Goal: Task Accomplishment & Management: Complete application form

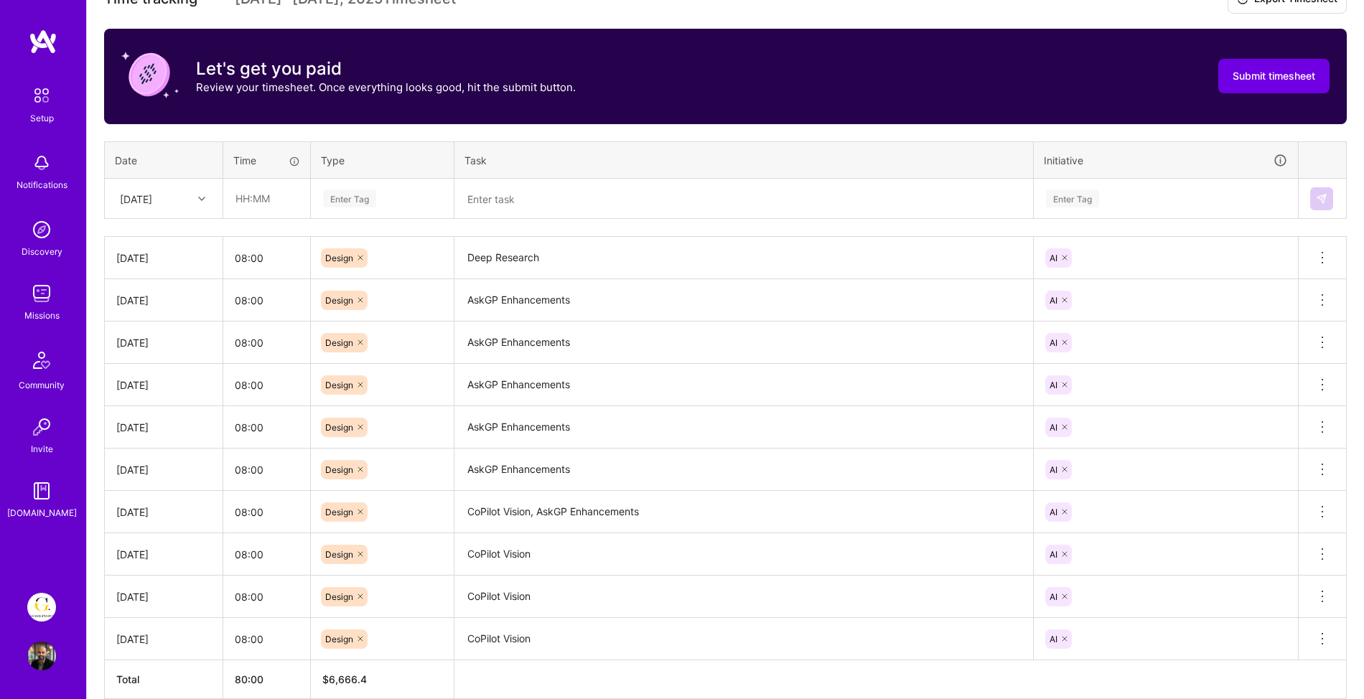
scroll to position [380, 0]
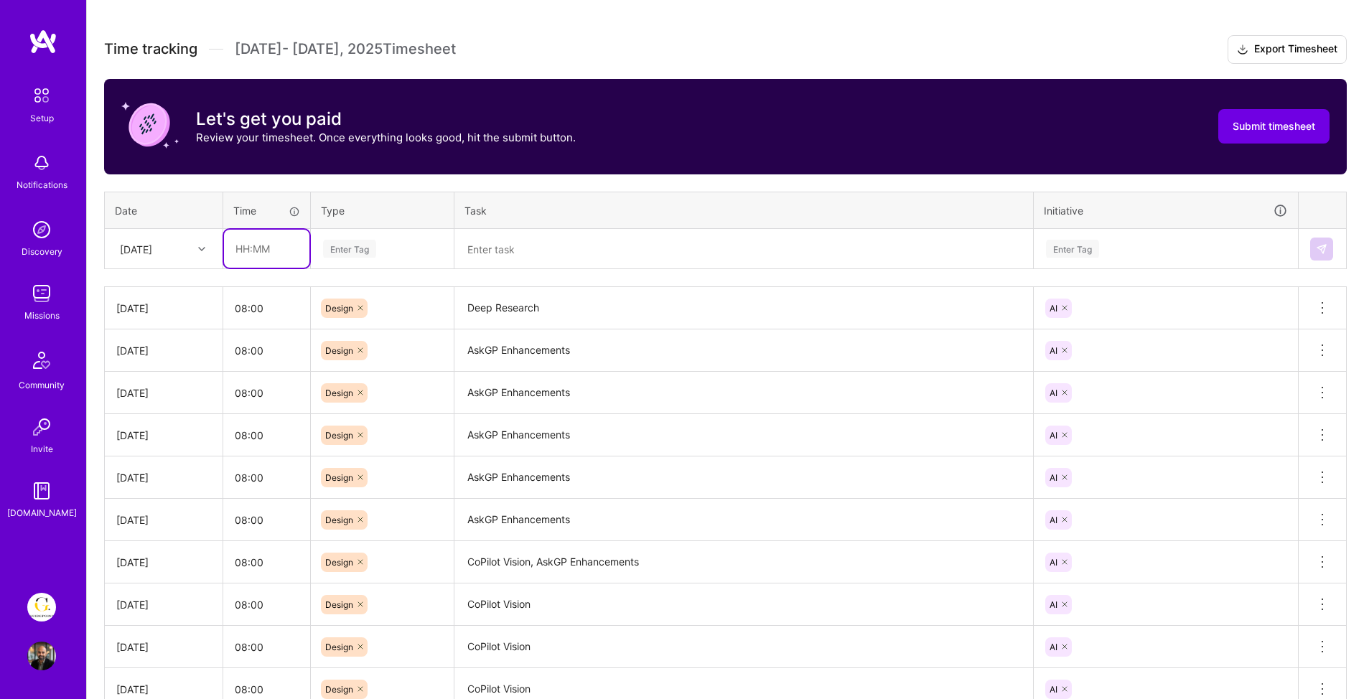
click at [258, 254] on input "text" at bounding box center [266, 249] width 85 height 38
type input "08:00"
click at [333, 257] on div "Enter Tag" at bounding box center [349, 249] width 53 height 22
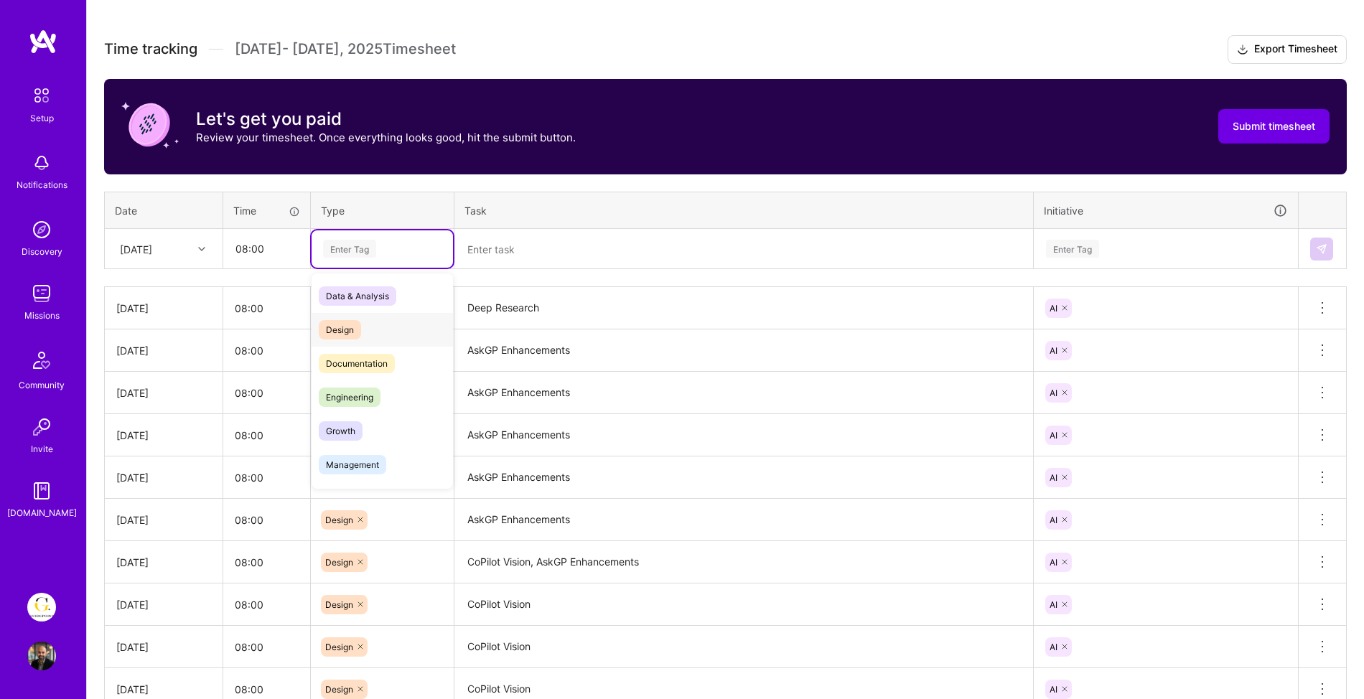
click at [336, 332] on span "Design" at bounding box center [340, 329] width 42 height 19
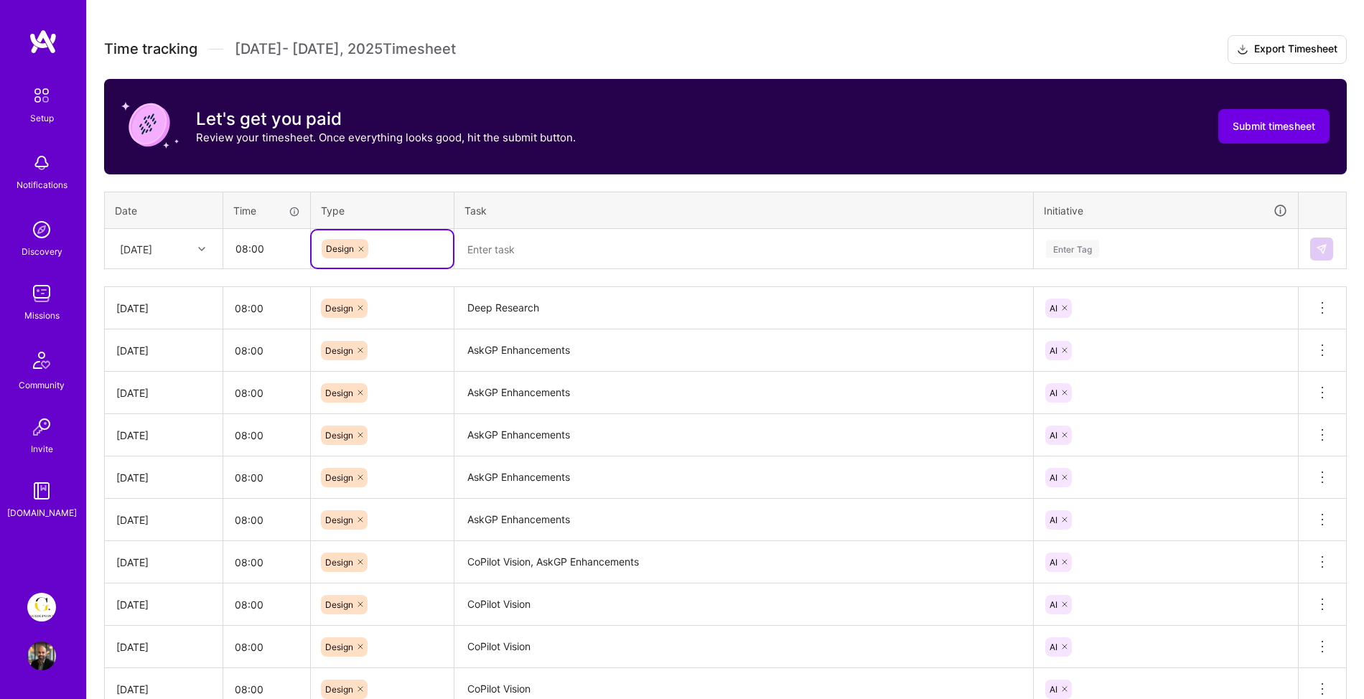
click at [567, 246] on textarea at bounding box center [744, 248] width 576 height 37
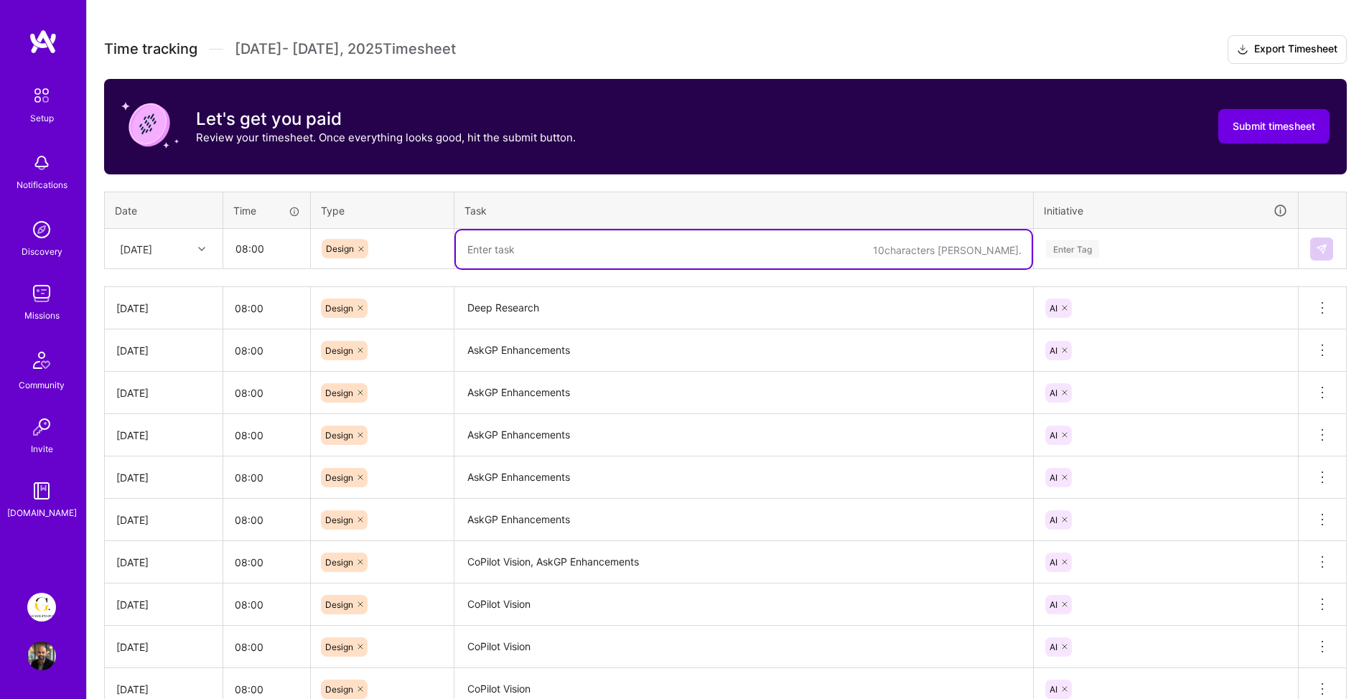
click at [520, 253] on textarea at bounding box center [744, 249] width 576 height 38
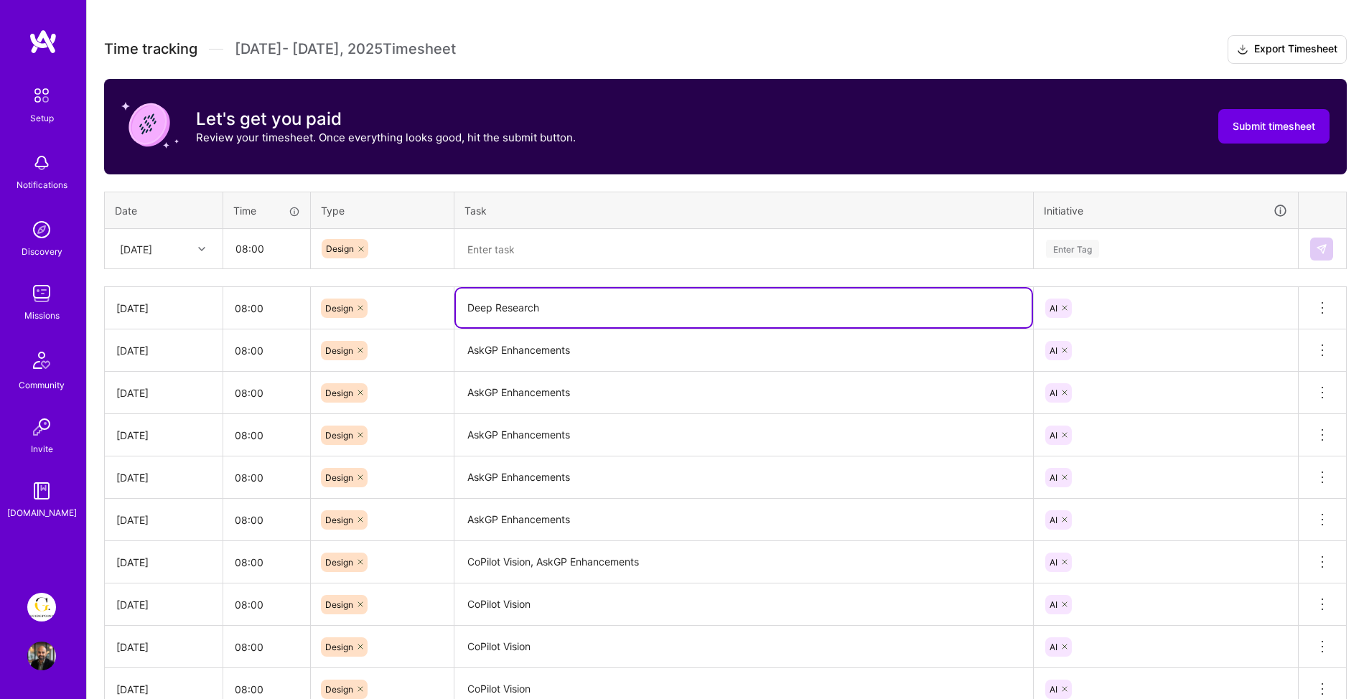
drag, startPoint x: 547, startPoint y: 314, endPoint x: 443, endPoint y: 312, distance: 104.1
click at [442, 312] on tr "Thu, Aug 14 08:00 Design Deep Research AI Delete row" at bounding box center [726, 308] width 1242 height 42
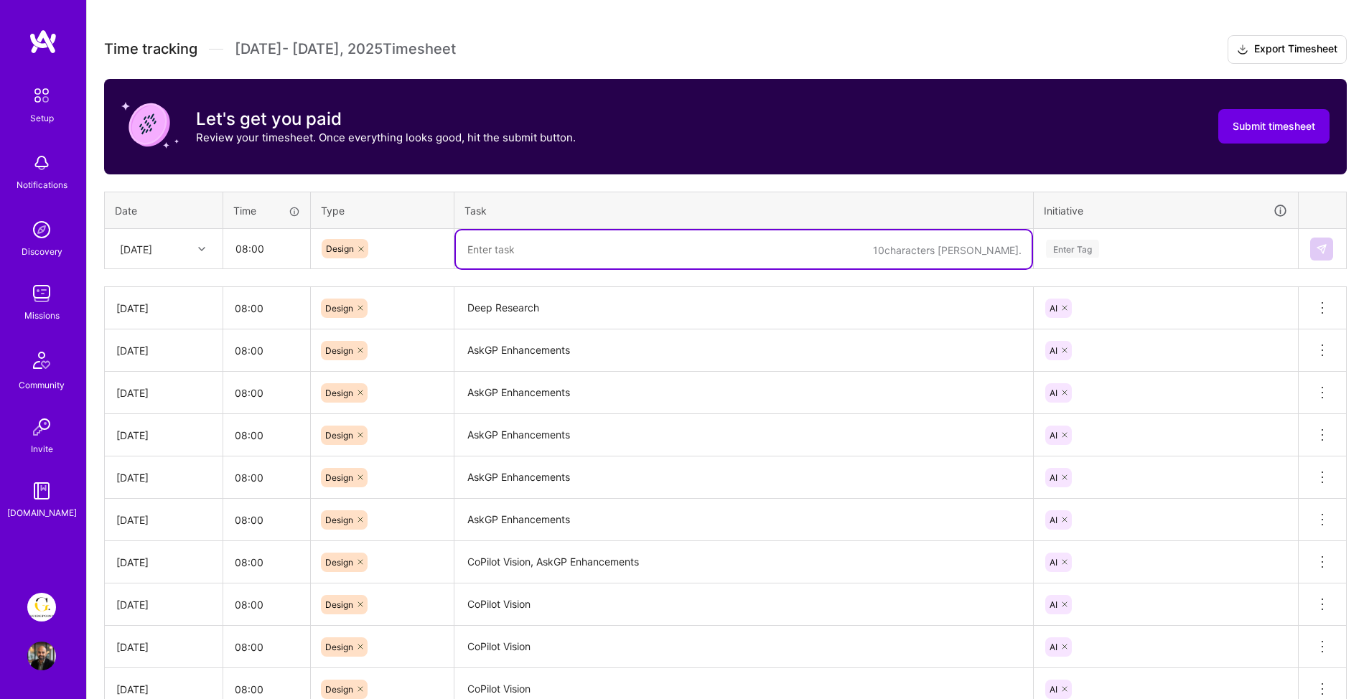
click at [506, 246] on textarea at bounding box center [744, 249] width 576 height 38
paste textarea "Deep Research"
type textarea "Deep Research"
click at [1073, 238] on div "Enter Tag" at bounding box center [1165, 248] width 263 height 37
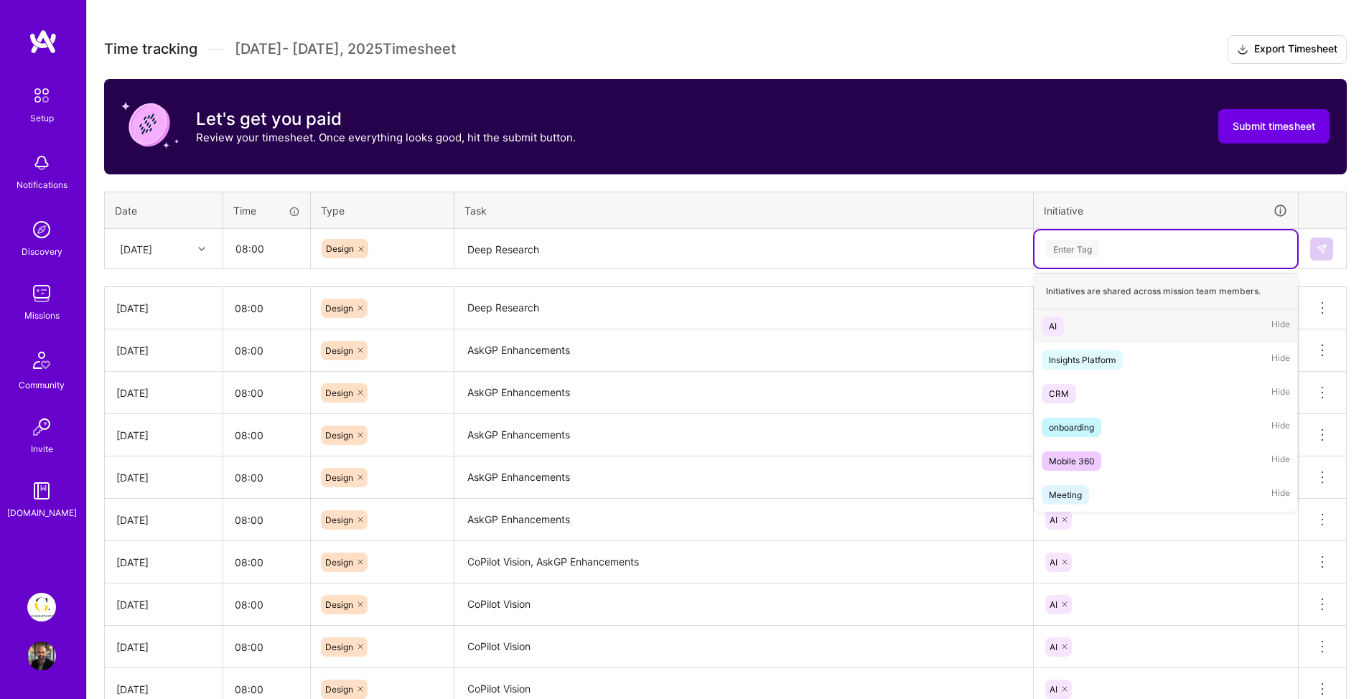
click at [1063, 330] on div "AI Hide" at bounding box center [1165, 326] width 263 height 34
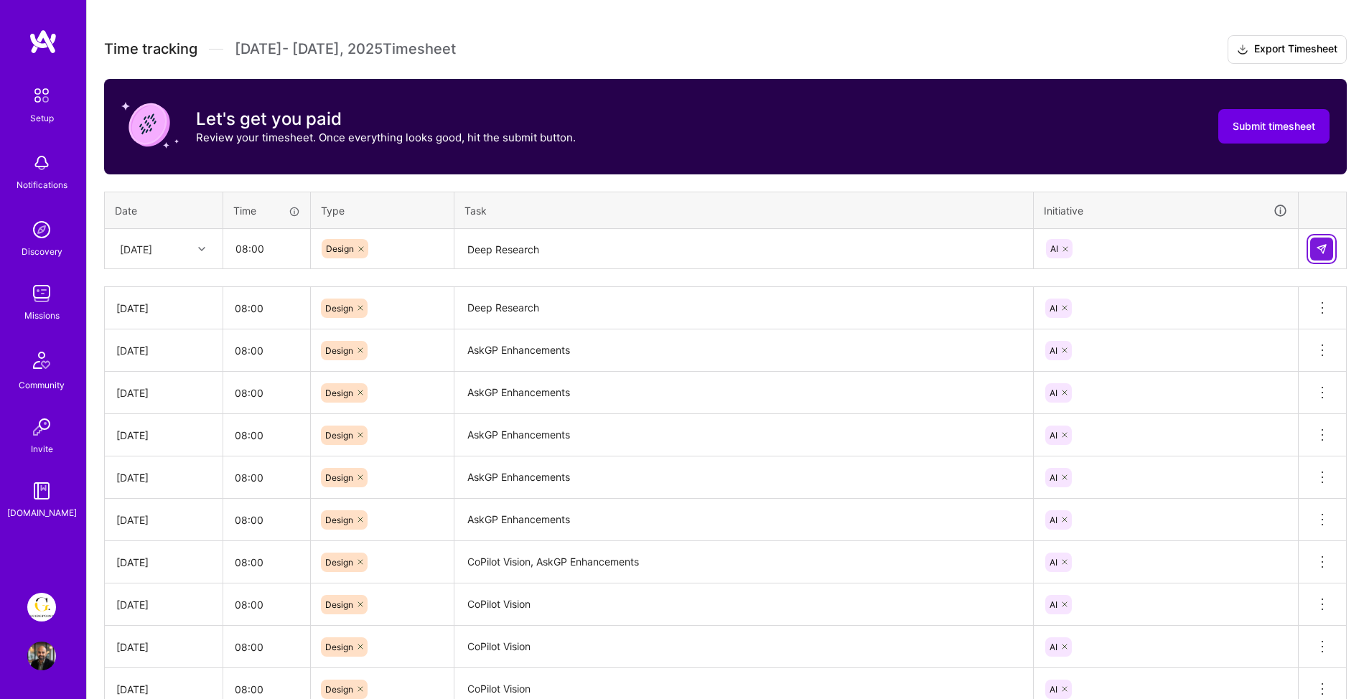
click at [1327, 246] on button at bounding box center [1321, 249] width 23 height 23
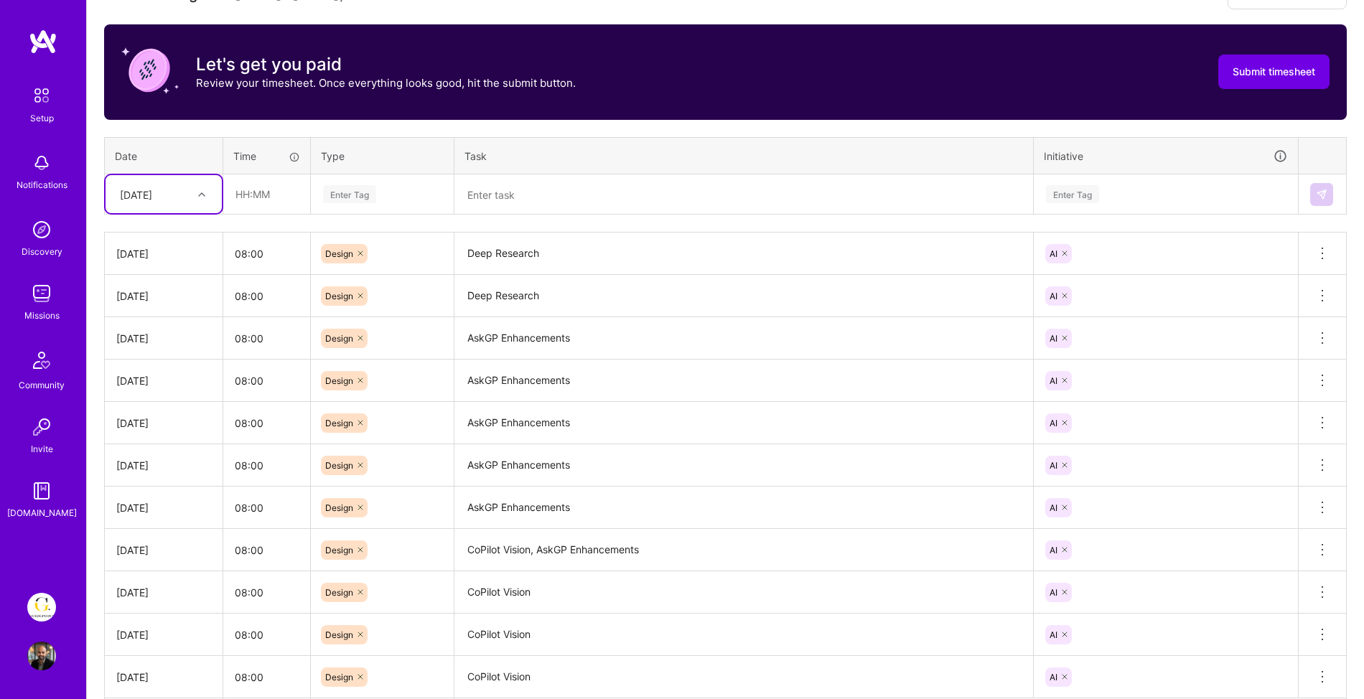
scroll to position [449, 0]
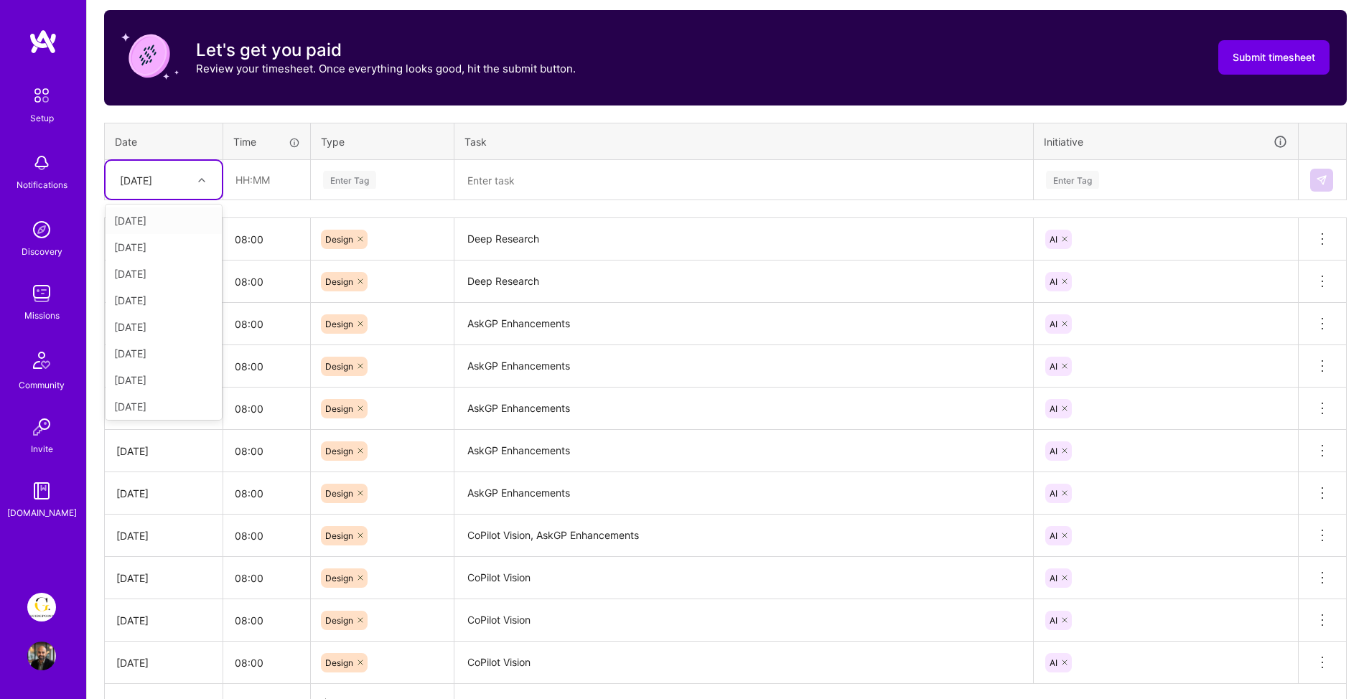
click at [190, 184] on div "Fri, Aug 15" at bounding box center [153, 180] width 80 height 24
click at [154, 248] on div "Sat, Aug 2" at bounding box center [164, 247] width 116 height 27
click at [240, 182] on input "text" at bounding box center [266, 180] width 85 height 38
type input "04:00"
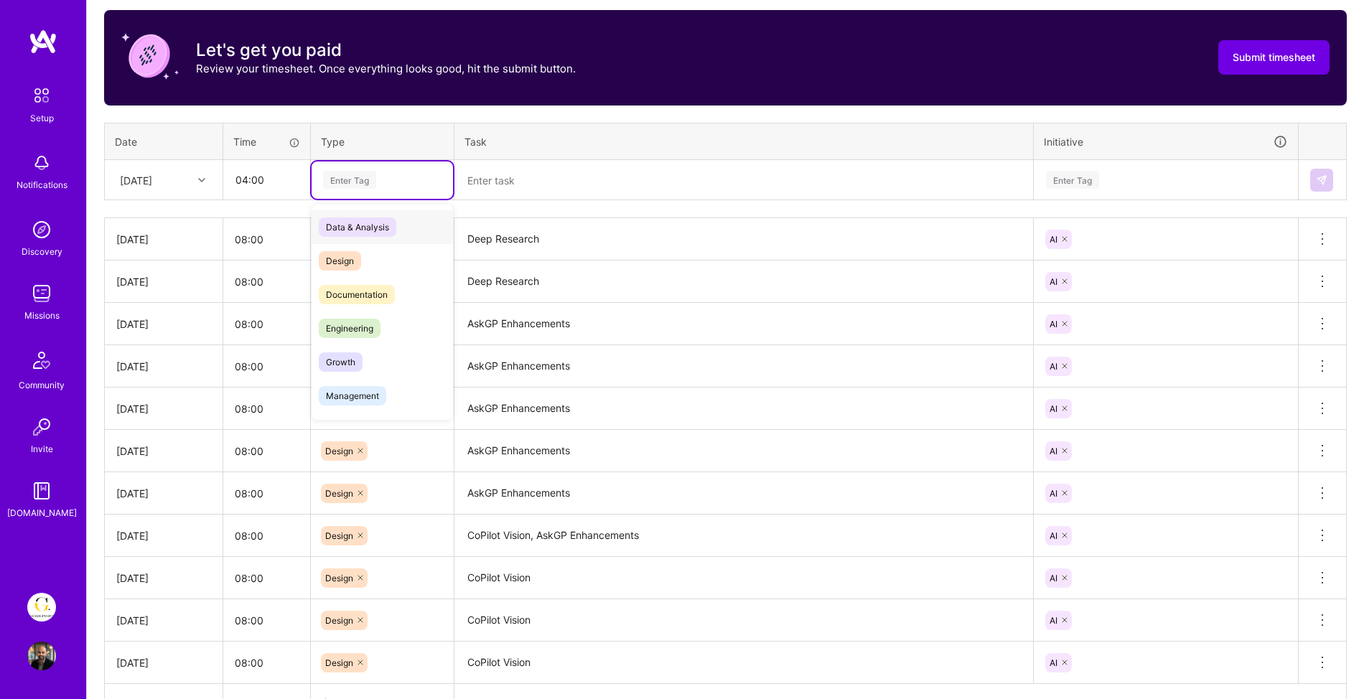
click at [350, 189] on div "Enter Tag" at bounding box center [382, 180] width 141 height 37
click at [355, 324] on span "Research" at bounding box center [345, 329] width 52 height 19
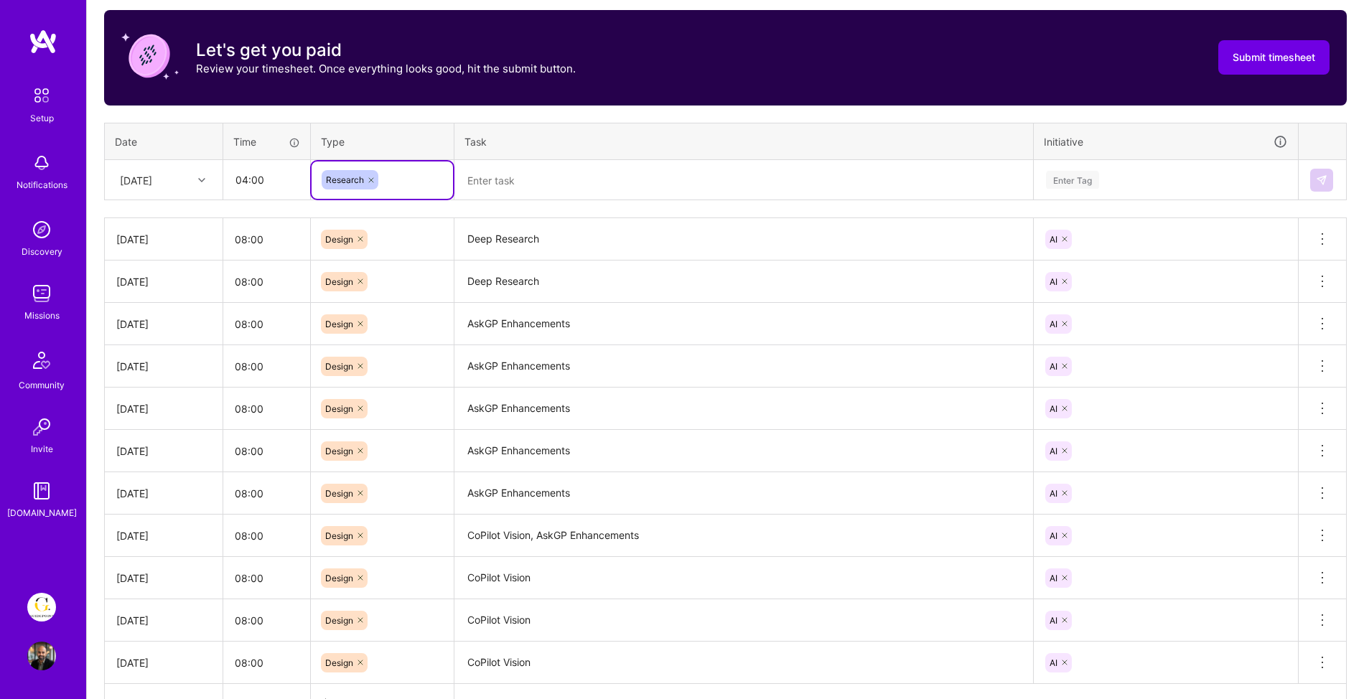
click at [506, 179] on textarea at bounding box center [744, 181] width 576 height 38
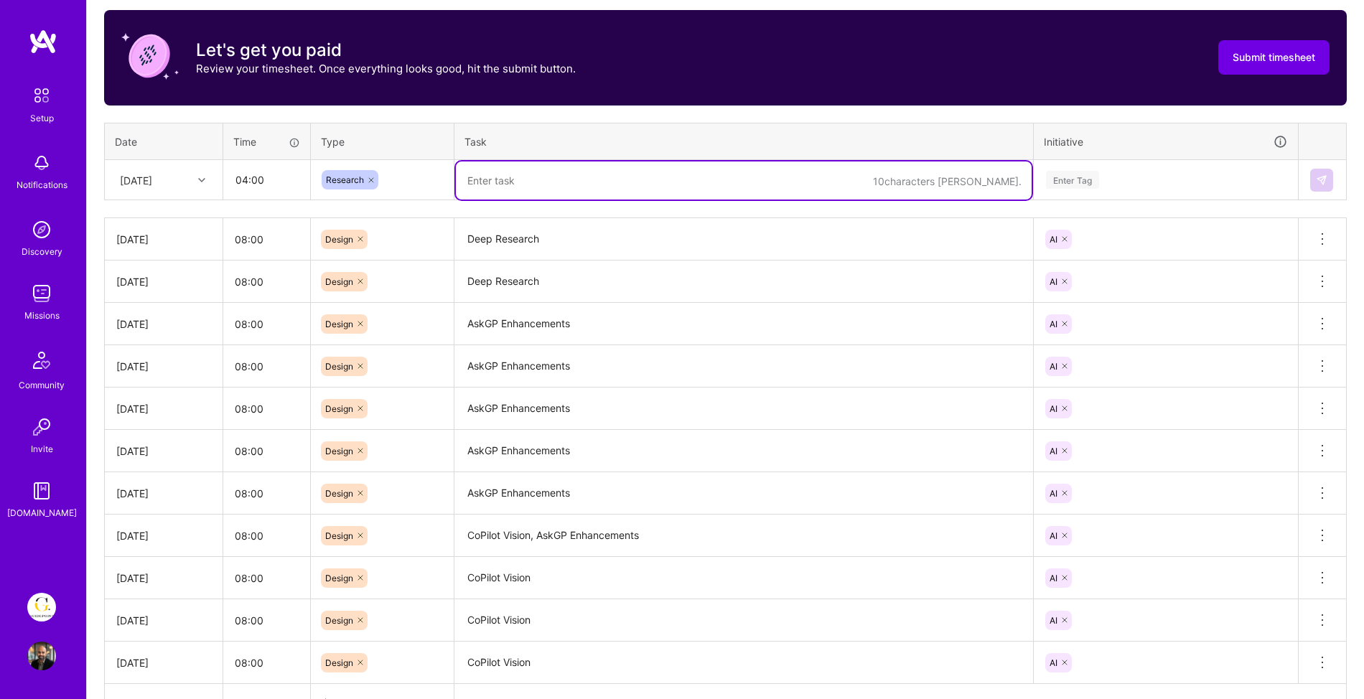
click at [553, 176] on textarea at bounding box center [744, 181] width 576 height 38
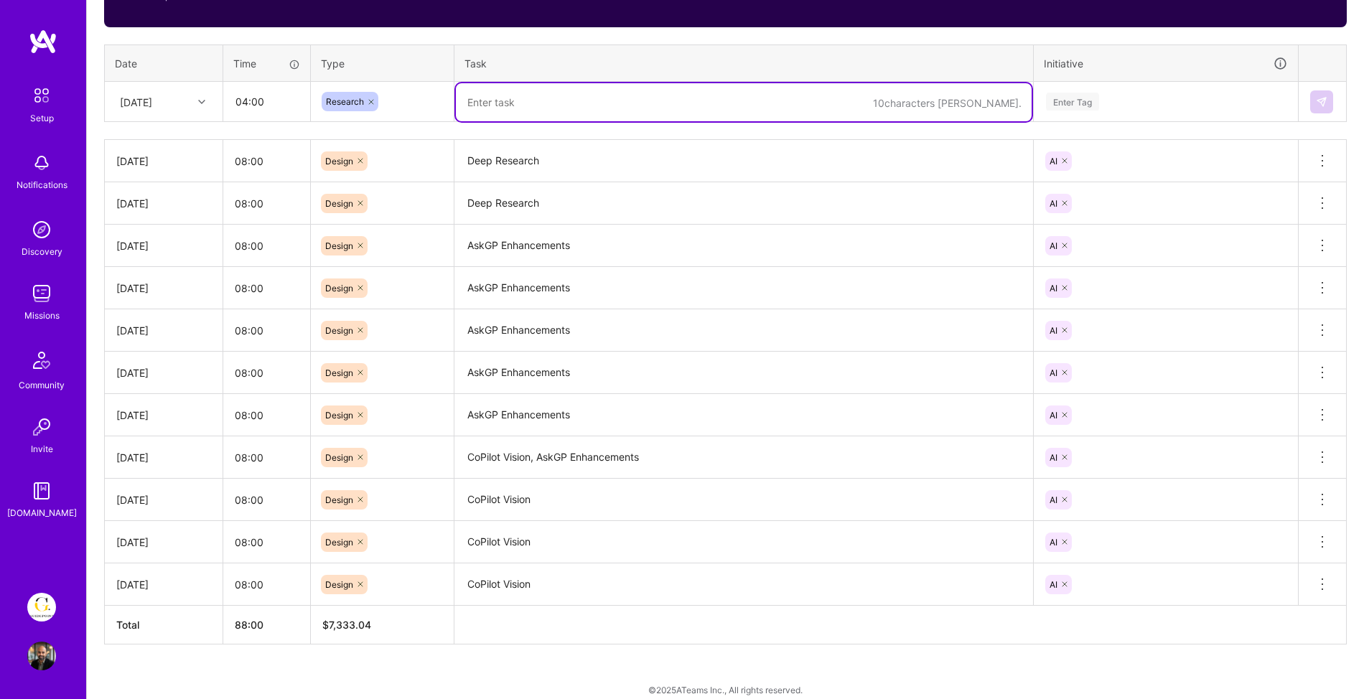
scroll to position [541, 0]
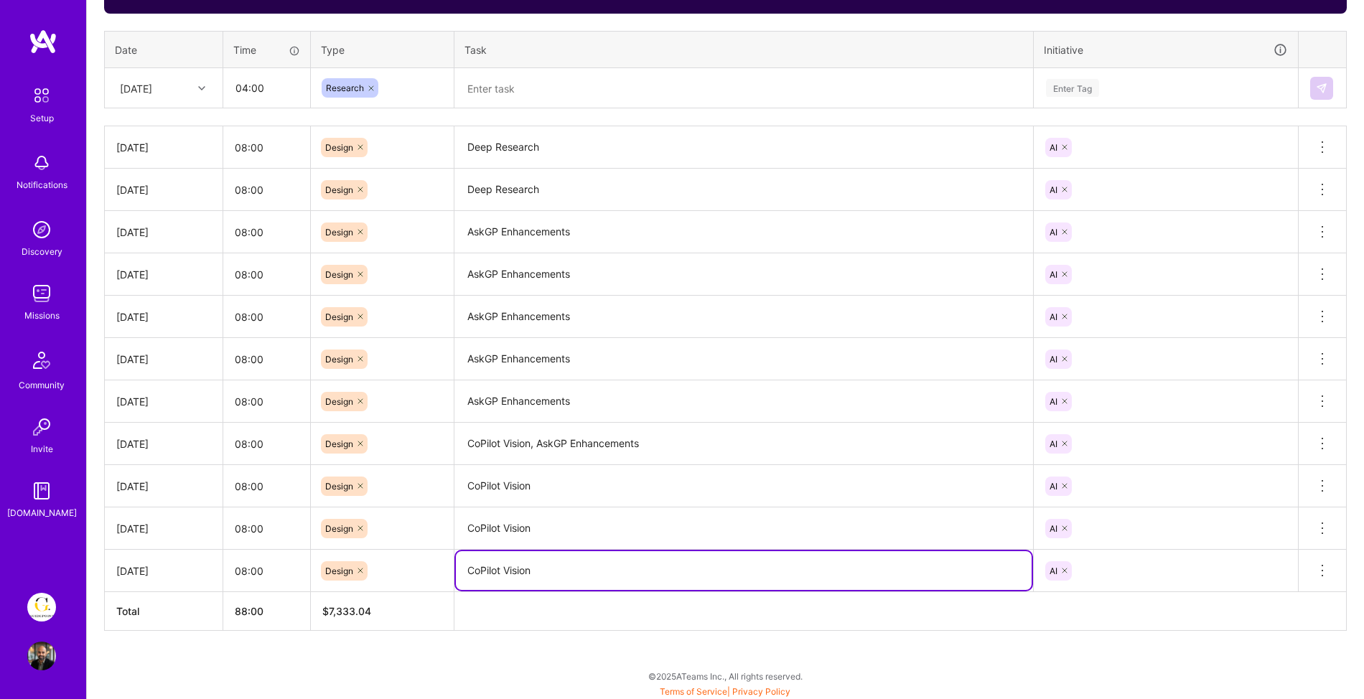
drag, startPoint x: 538, startPoint y: 571, endPoint x: 455, endPoint y: 566, distance: 82.7
click at [454, 566] on td "CoPilot Vision" at bounding box center [743, 571] width 579 height 42
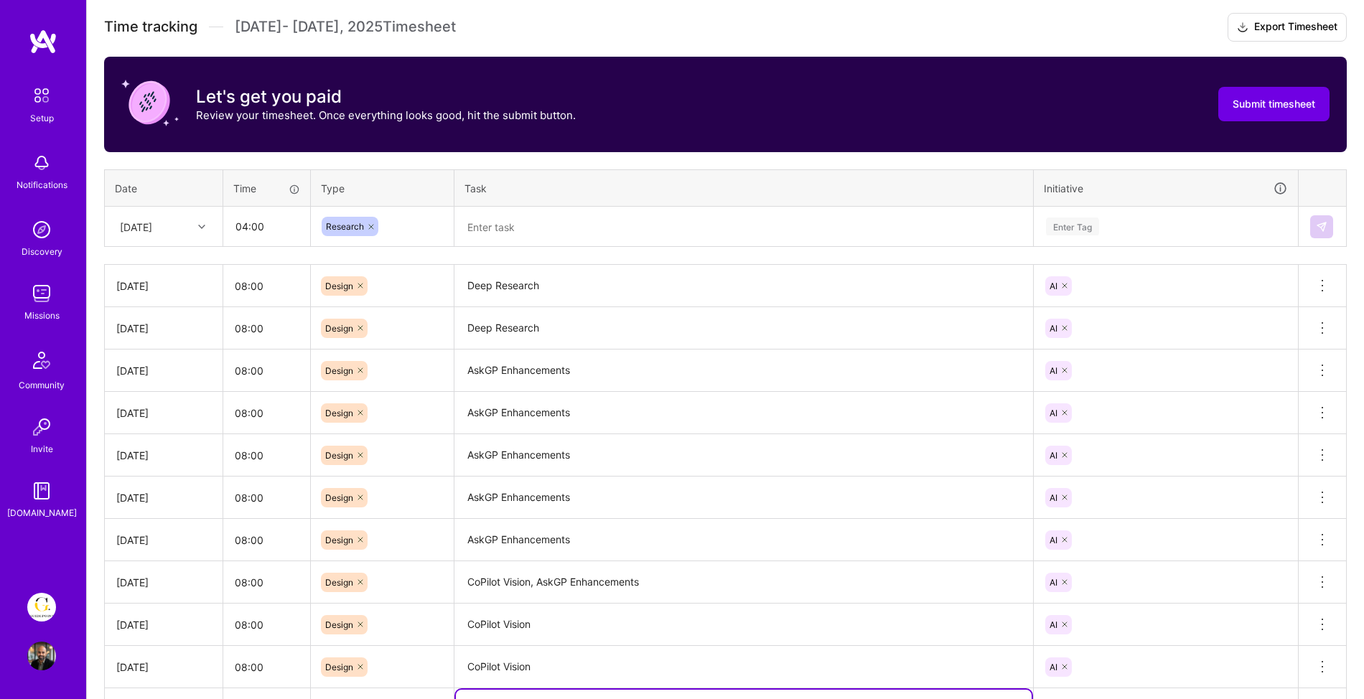
scroll to position [117, 0]
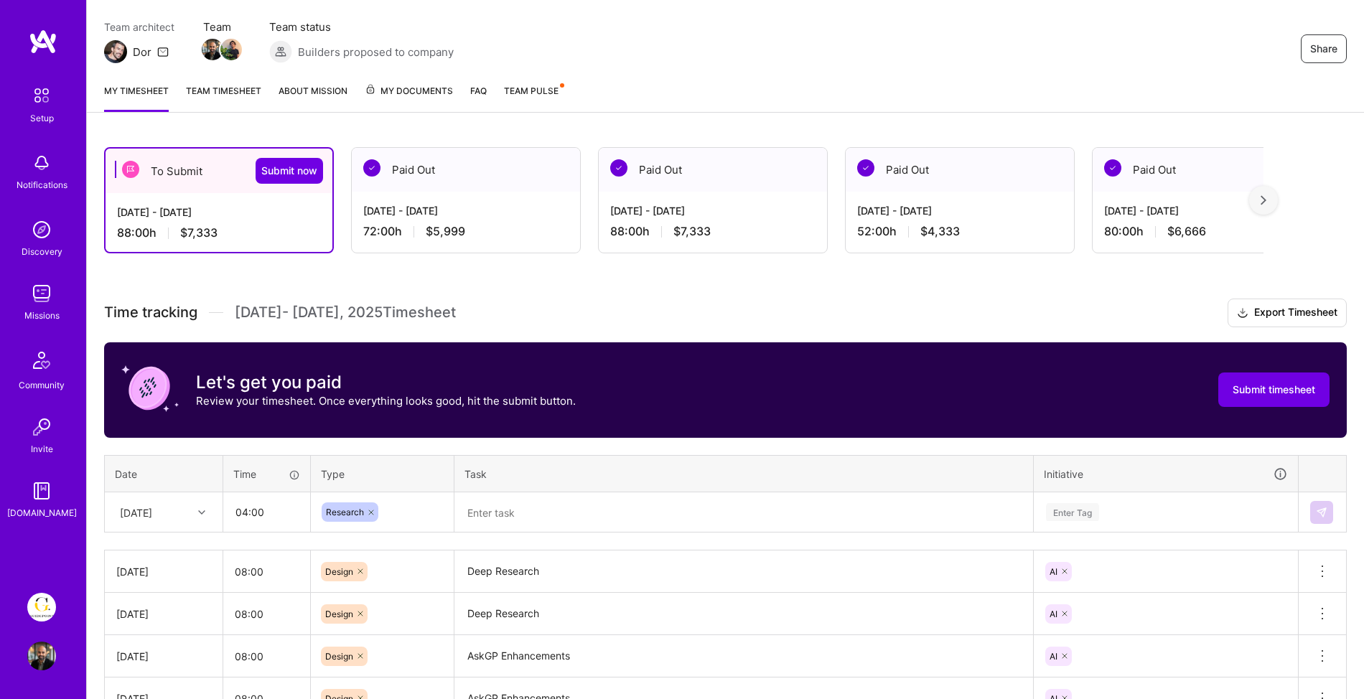
click at [515, 535] on div "Time tracking Aug 1 - Aug 15 , 2025 Timesheet Export Timesheet Let's get you pa…" at bounding box center [725, 677] width 1243 height 757
click at [514, 520] on textarea at bounding box center [744, 513] width 576 height 38
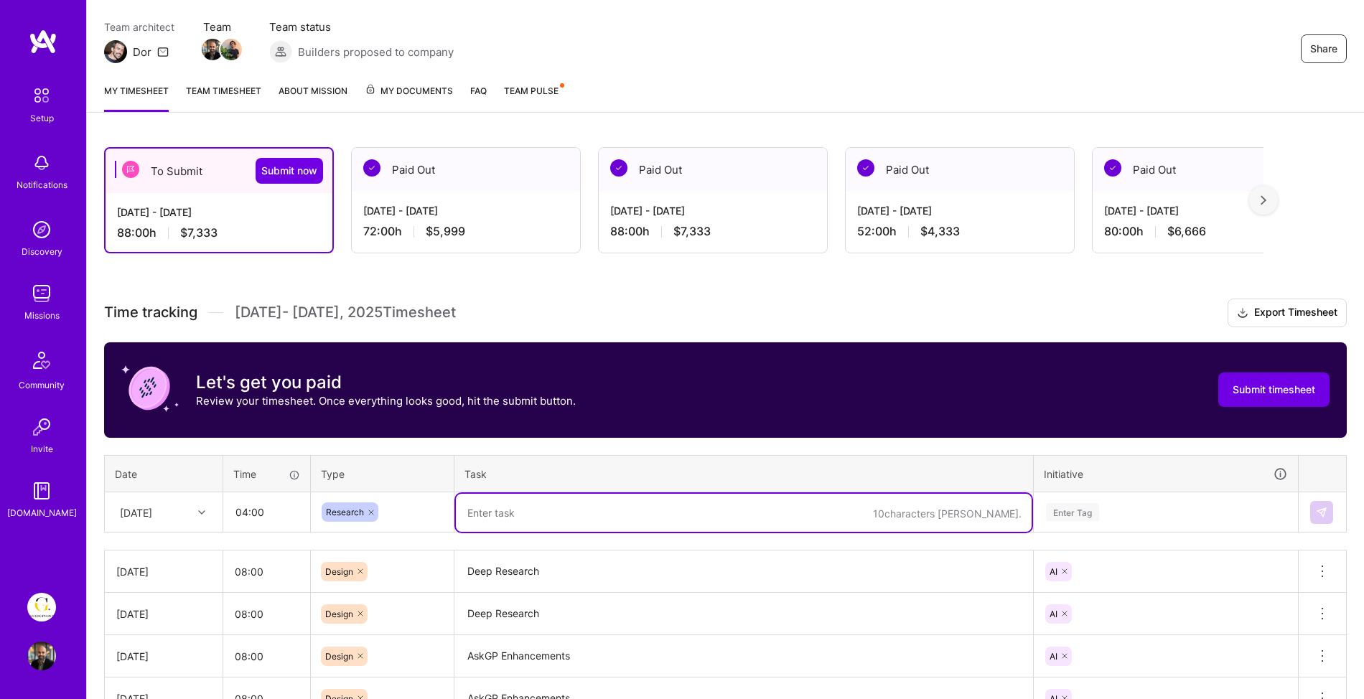
paste textarea "CoPilot Vision"
click at [503, 510] on textarea "CoPilot Vision" at bounding box center [744, 513] width 576 height 38
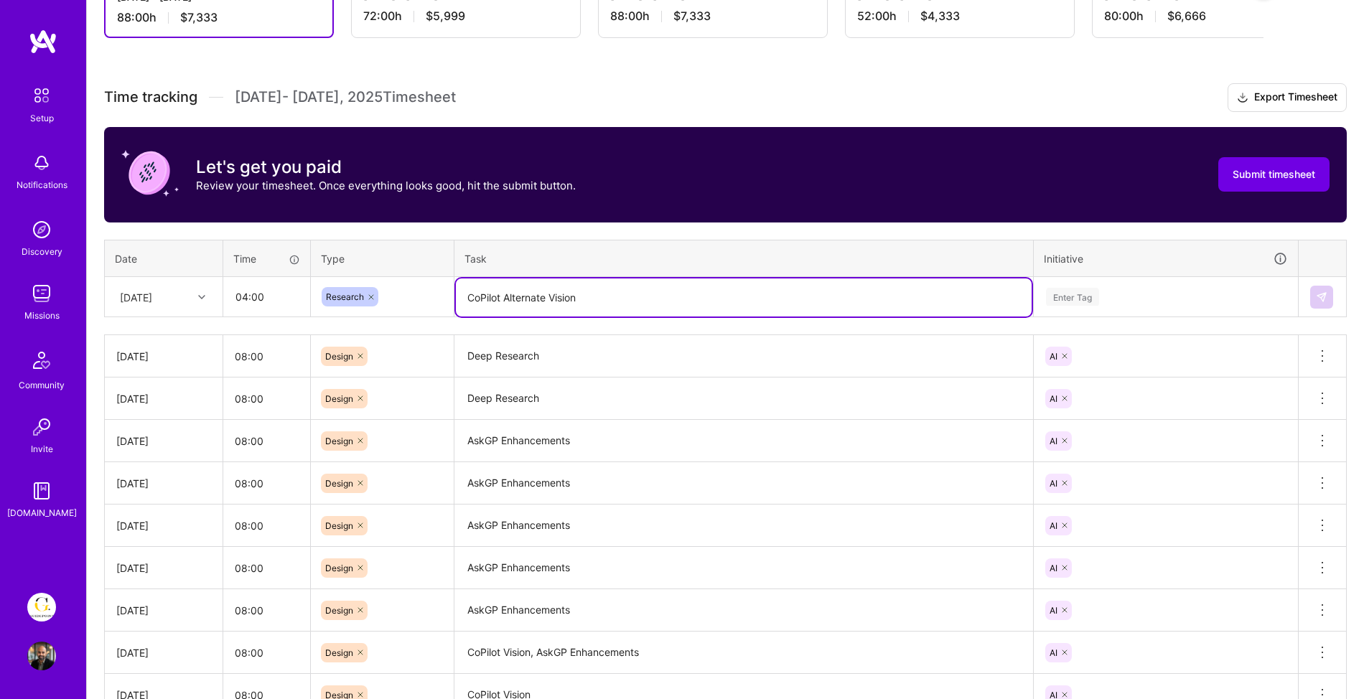
scroll to position [363, 0]
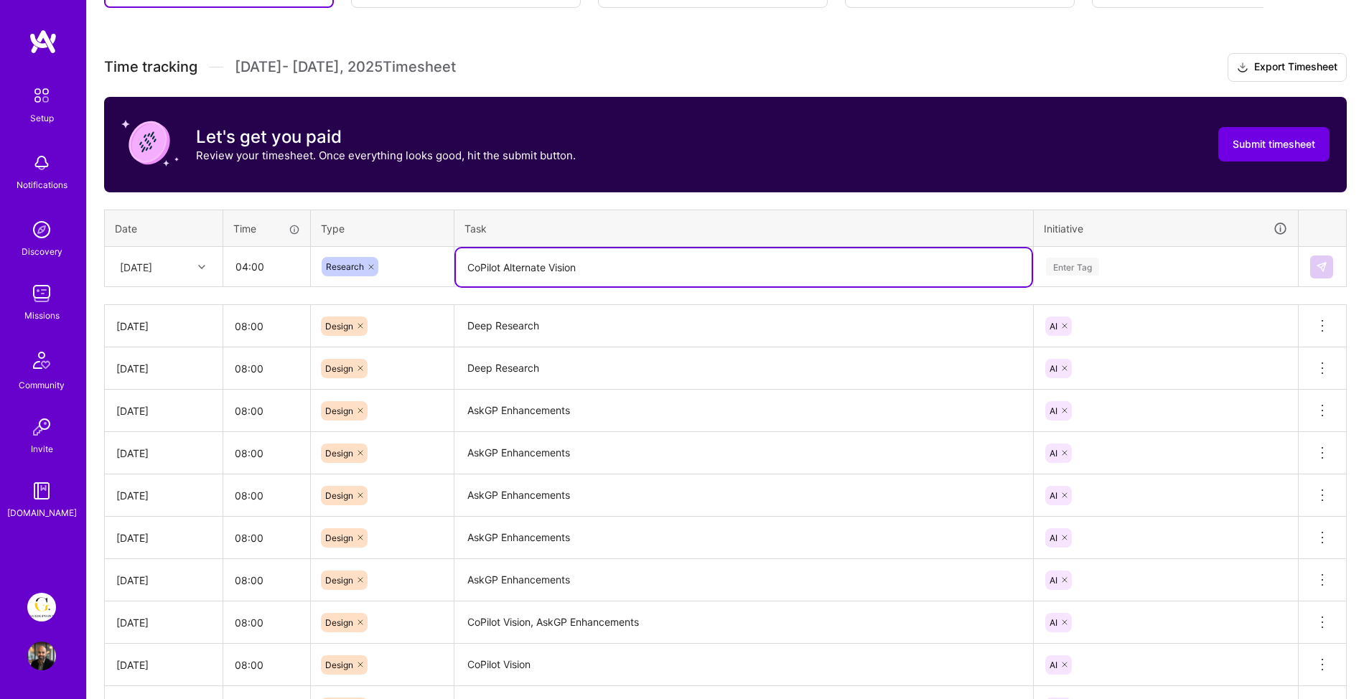
type textarea "CoPilot Alternate Vision"
click at [1072, 261] on div "Enter Tag" at bounding box center [1072, 267] width 53 height 22
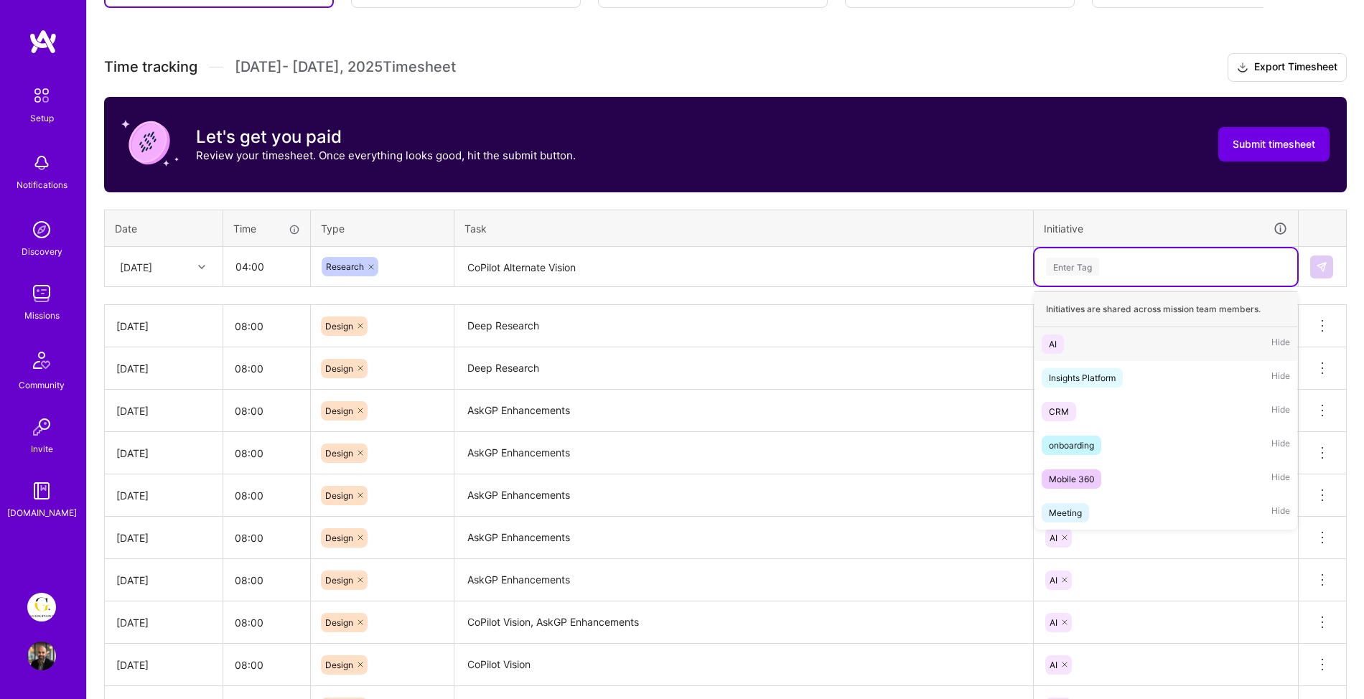
click at [1065, 355] on div "AI Hide" at bounding box center [1165, 344] width 263 height 34
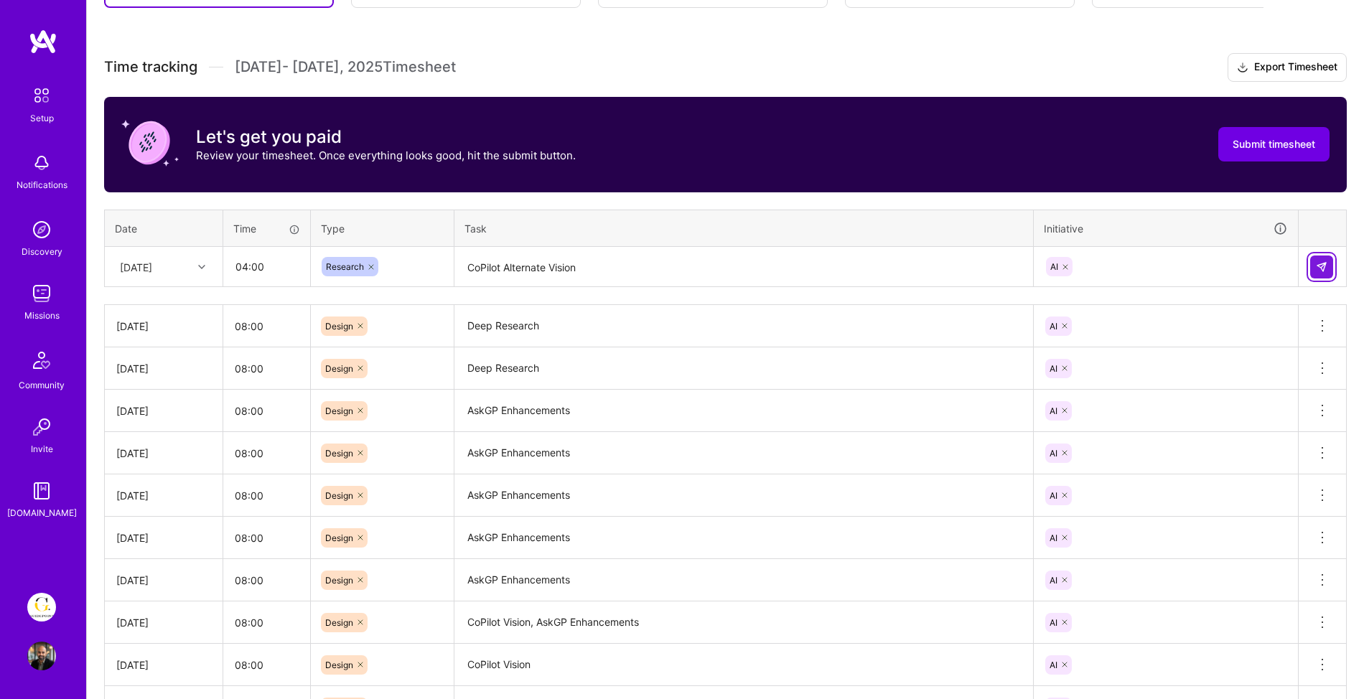
click at [1323, 266] on img at bounding box center [1321, 266] width 11 height 11
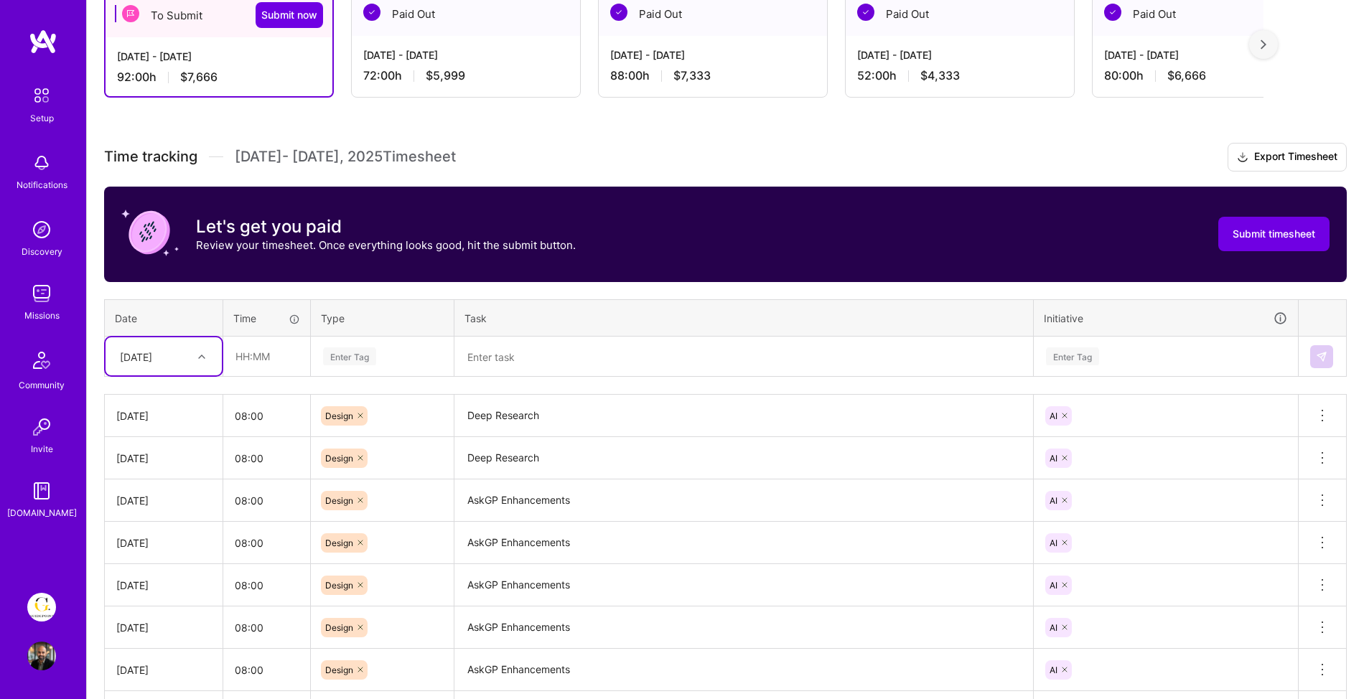
scroll to position [232, 0]
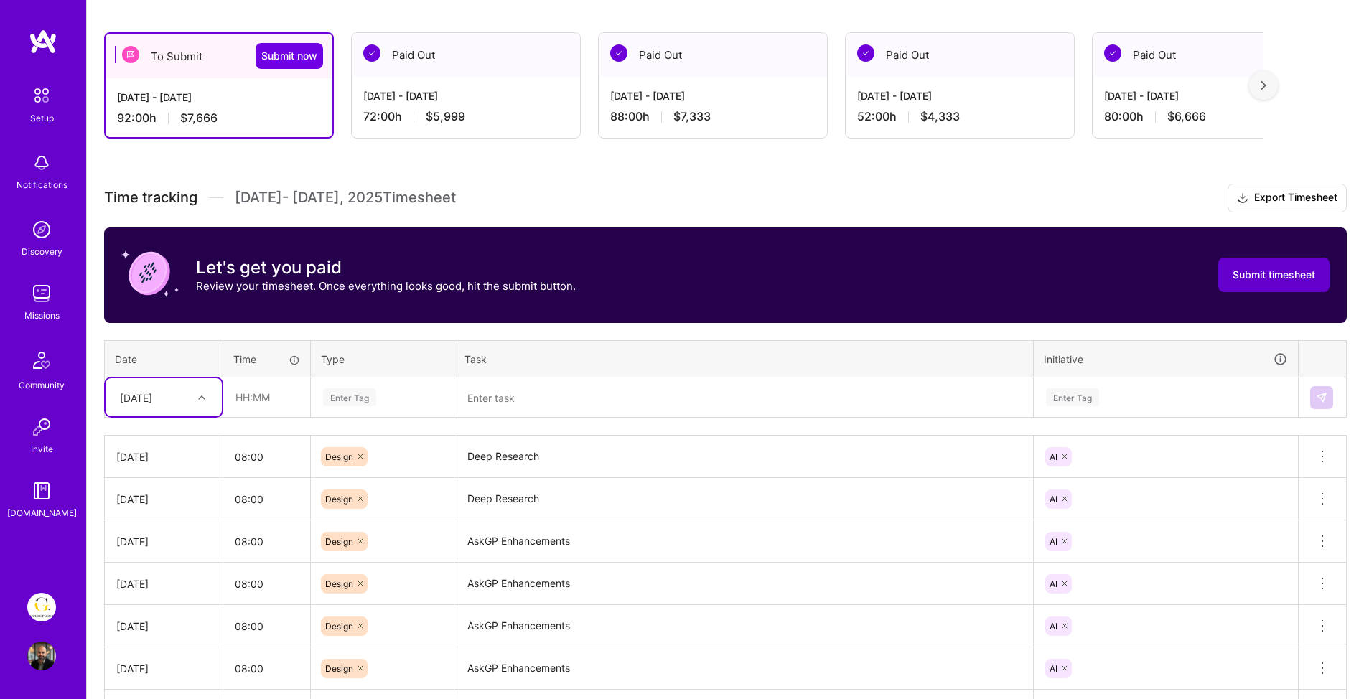
click at [1243, 276] on span "Submit timesheet" at bounding box center [1274, 275] width 83 height 14
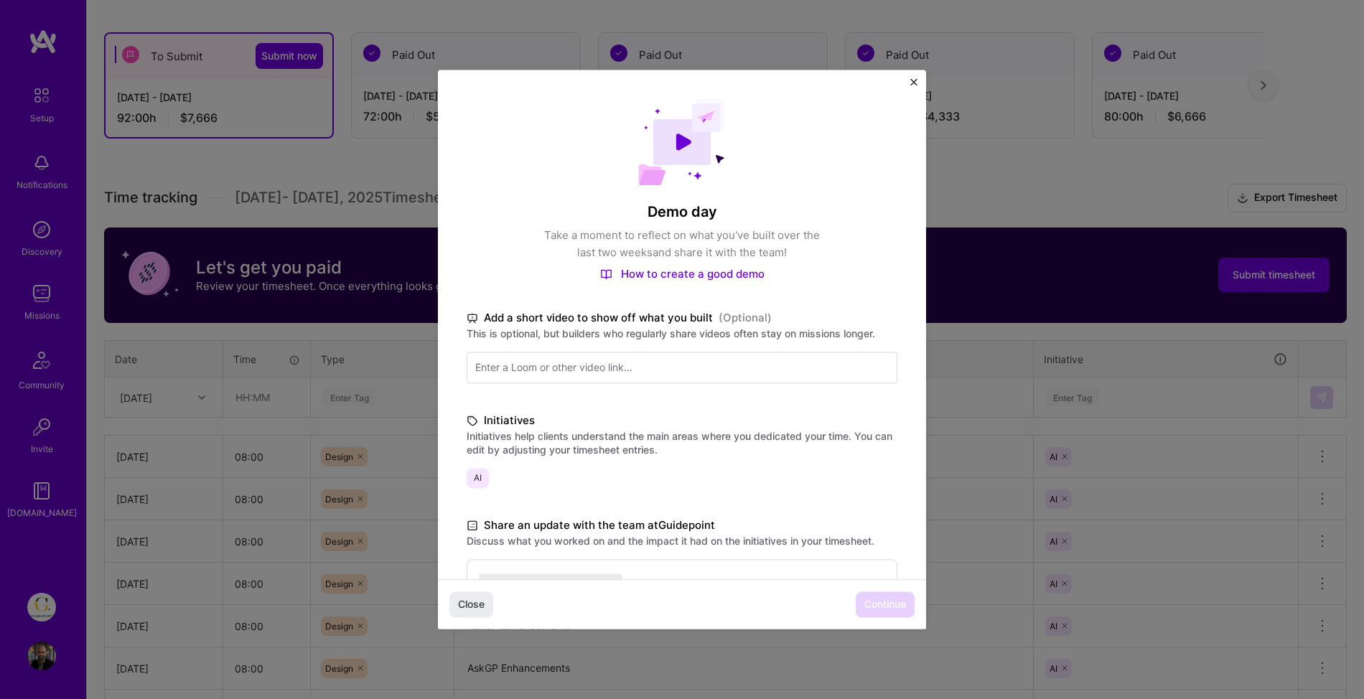
scroll to position [205, 0]
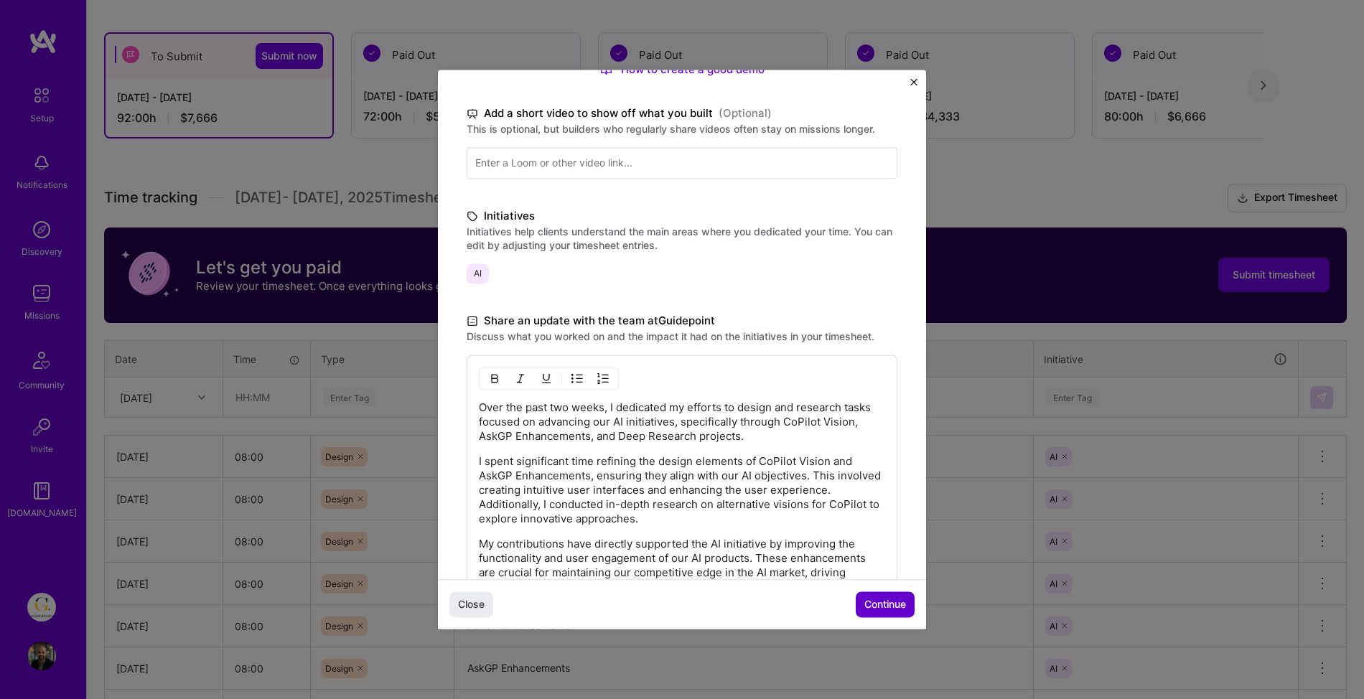
click at [887, 608] on span "Continue" at bounding box center [885, 605] width 42 height 14
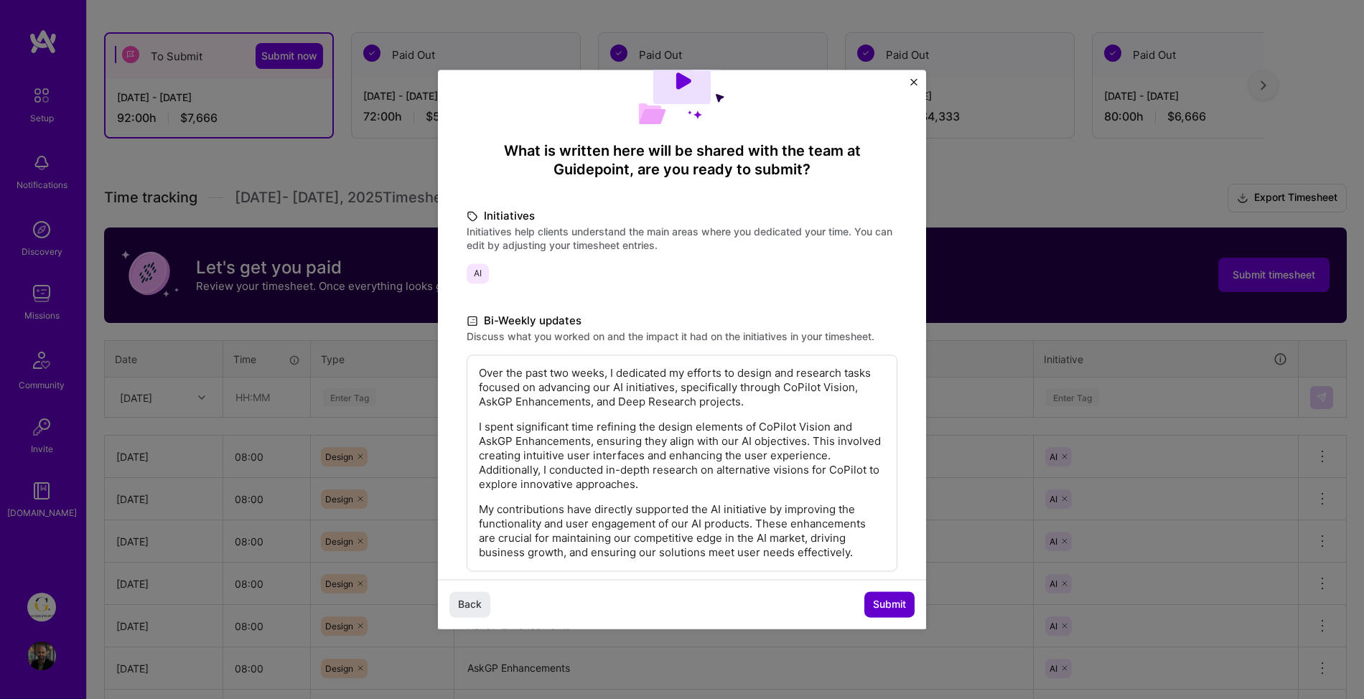
click at [901, 600] on span "Submit" at bounding box center [889, 605] width 33 height 14
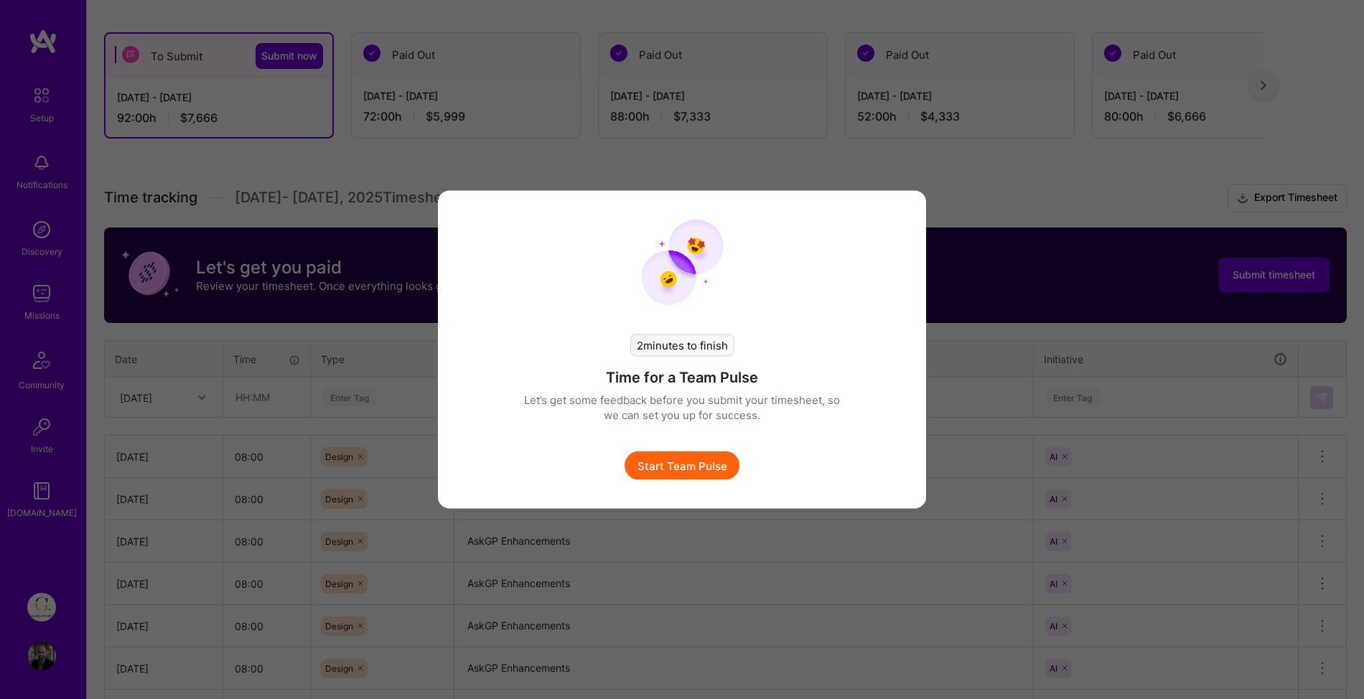
click at [681, 473] on button "Start Team Pulse" at bounding box center [682, 466] width 115 height 29
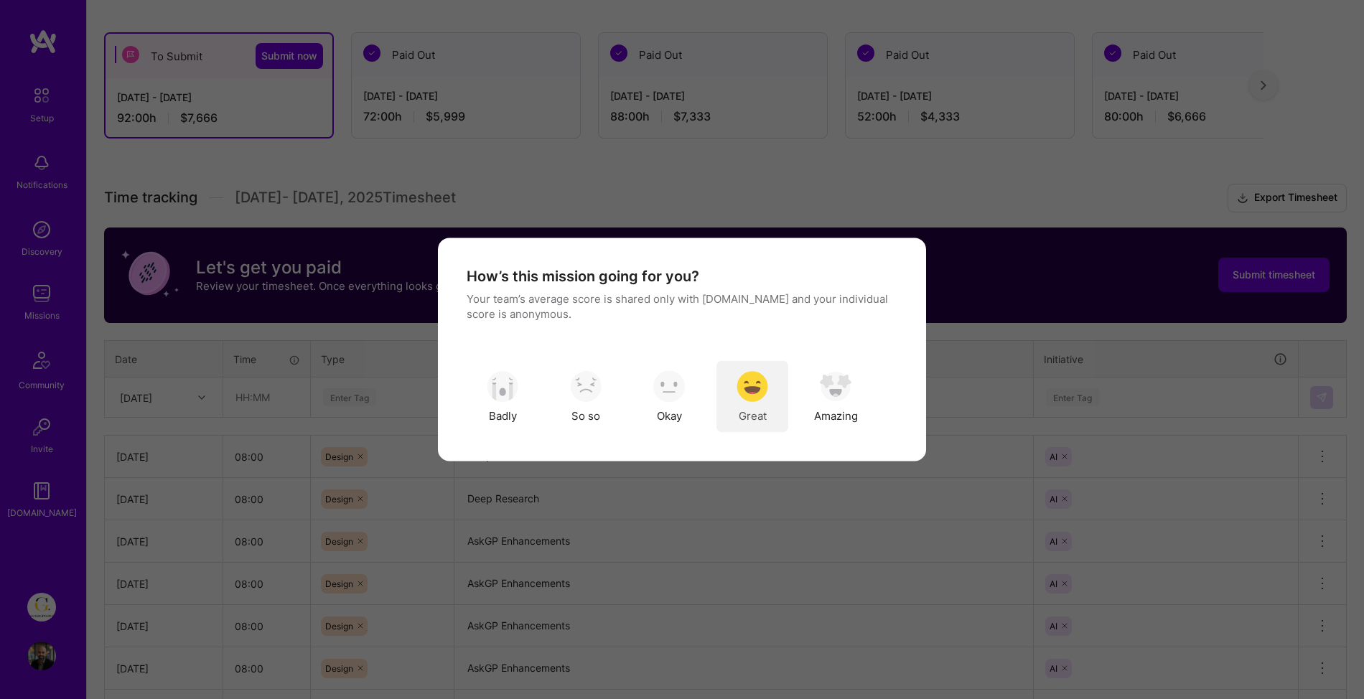
click at [760, 400] on img "modal" at bounding box center [753, 386] width 32 height 32
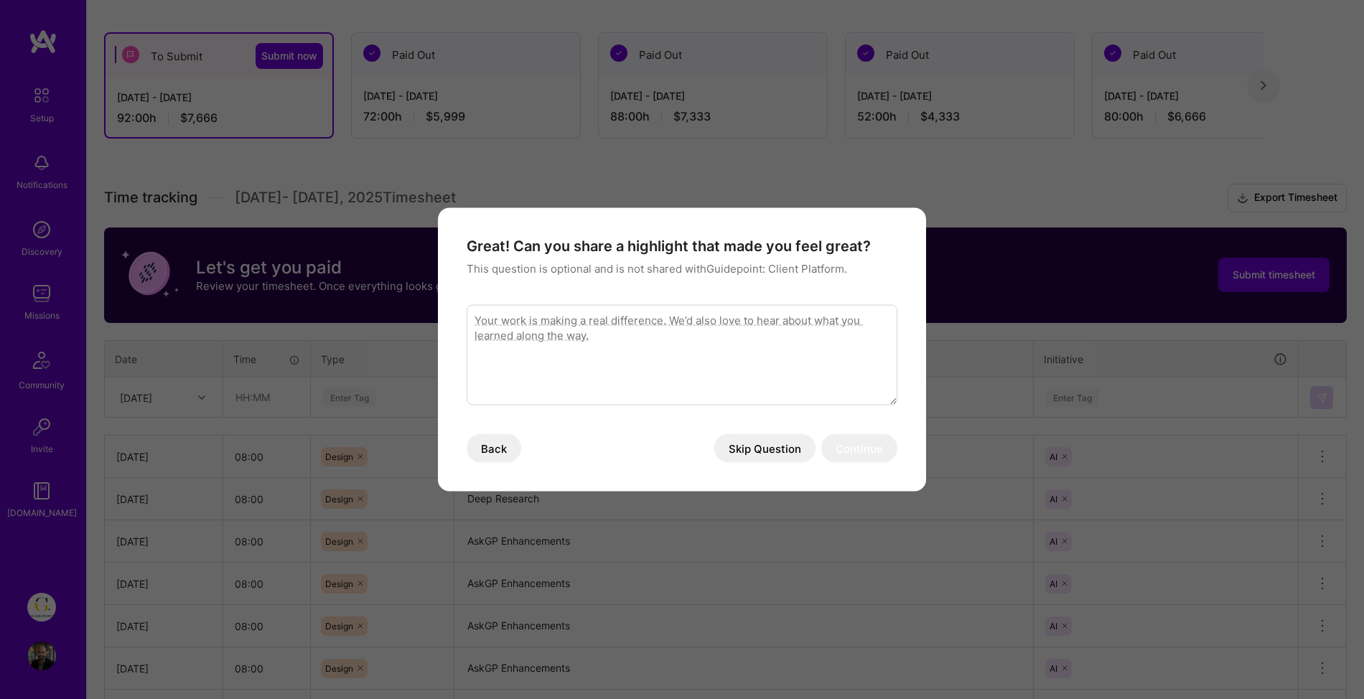
click at [495, 444] on button "Back" at bounding box center [494, 448] width 55 height 29
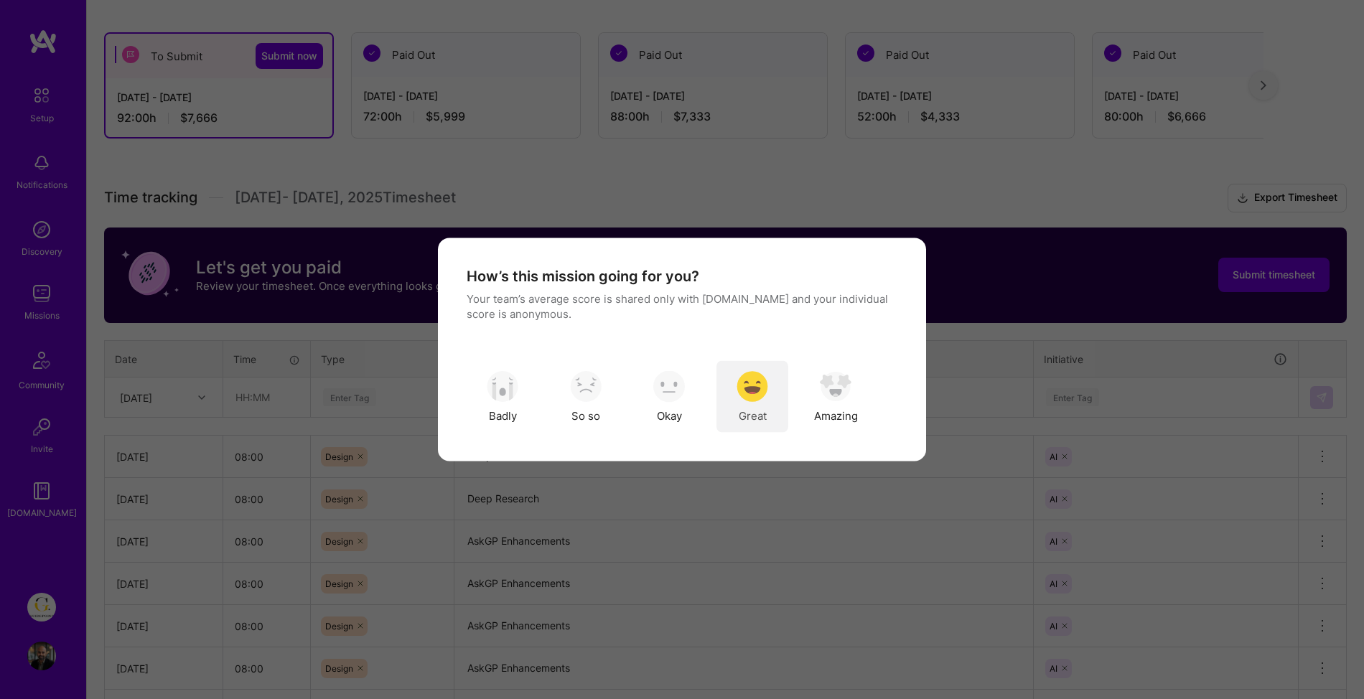
click at [747, 394] on img "modal" at bounding box center [753, 386] width 32 height 32
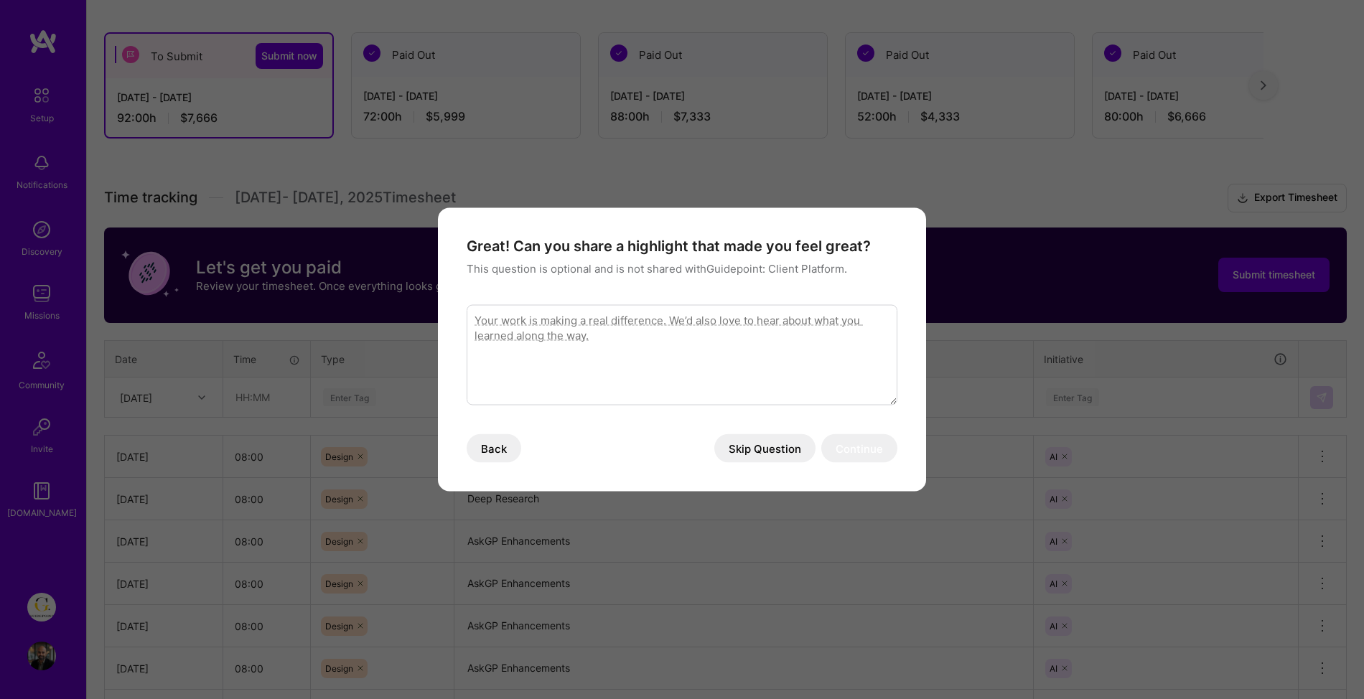
click at [470, 447] on button "Back" at bounding box center [494, 448] width 55 height 29
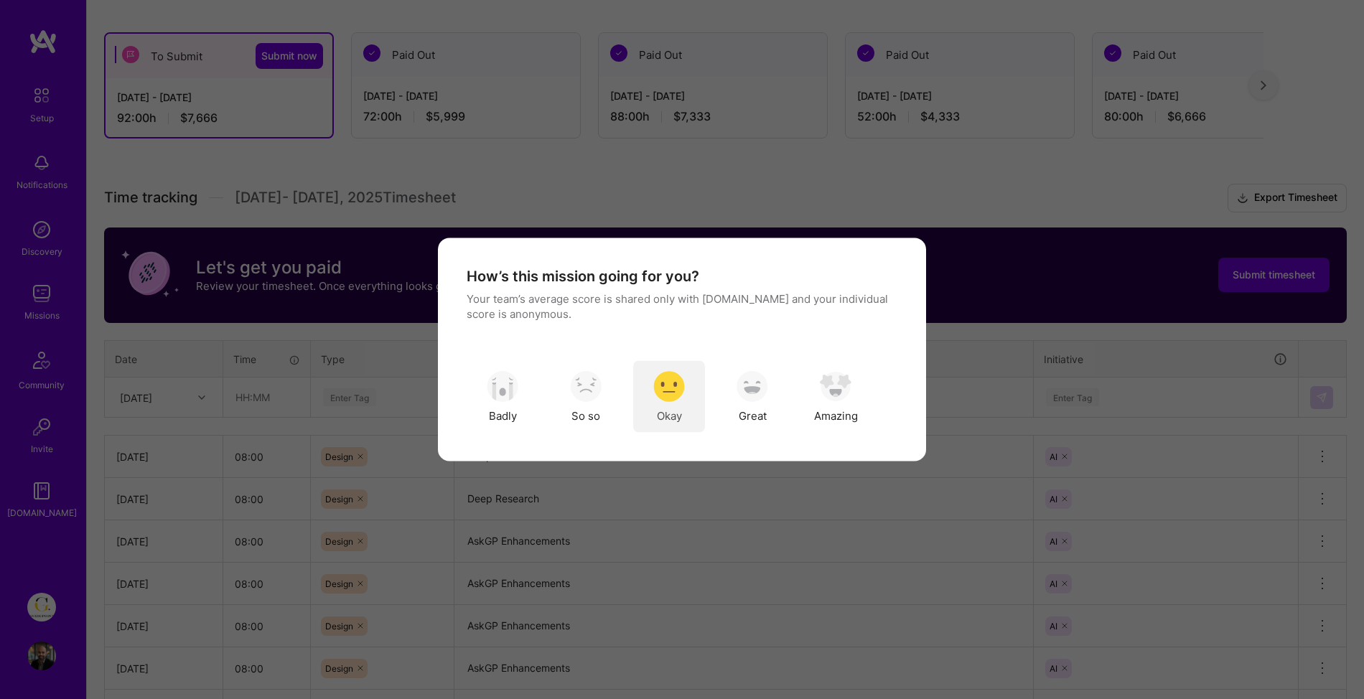
click at [669, 415] on span "Okay" at bounding box center [669, 415] width 25 height 15
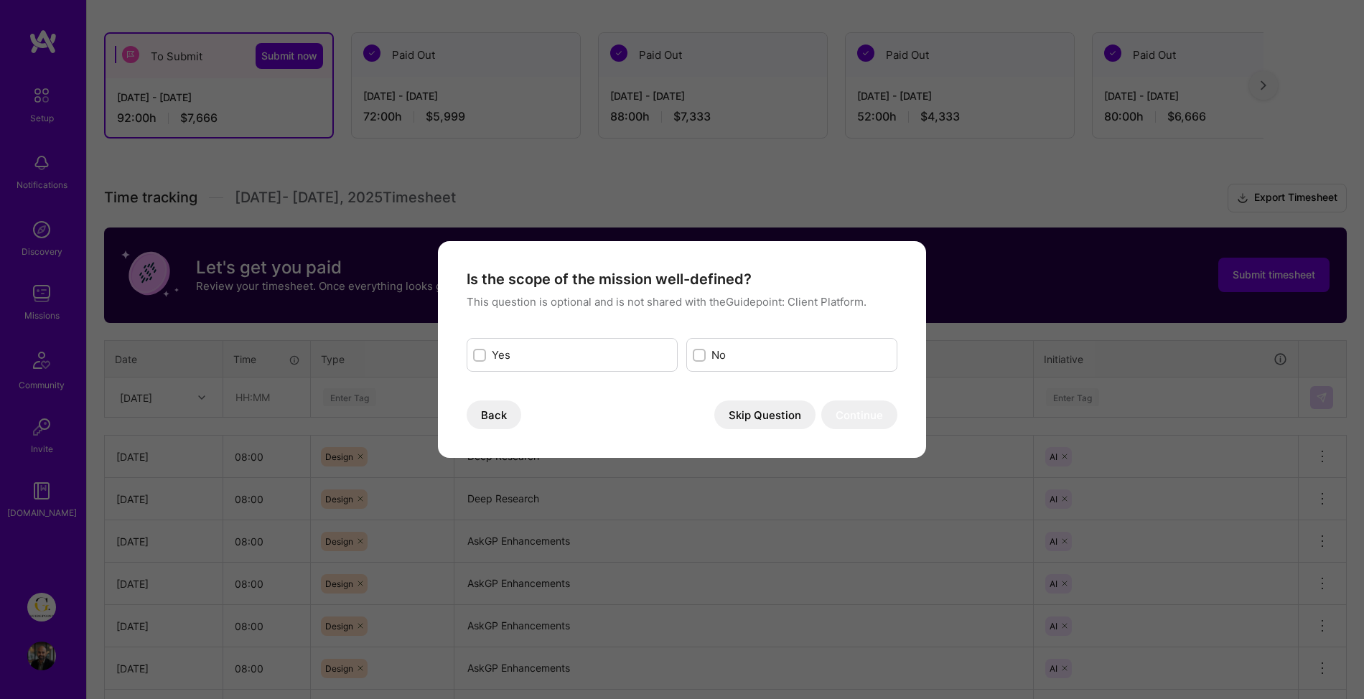
click at [757, 428] on button "Skip Question" at bounding box center [764, 415] width 101 height 29
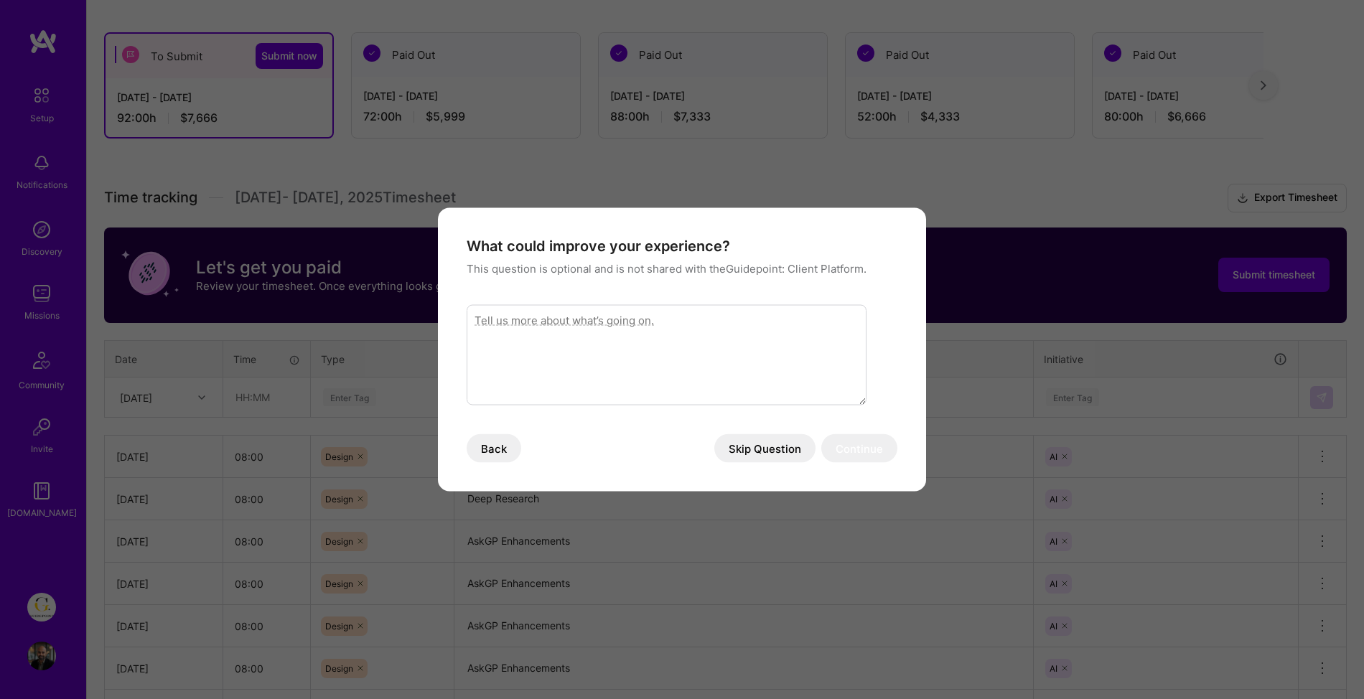
click at [751, 454] on button "Skip Question" at bounding box center [764, 448] width 101 height 29
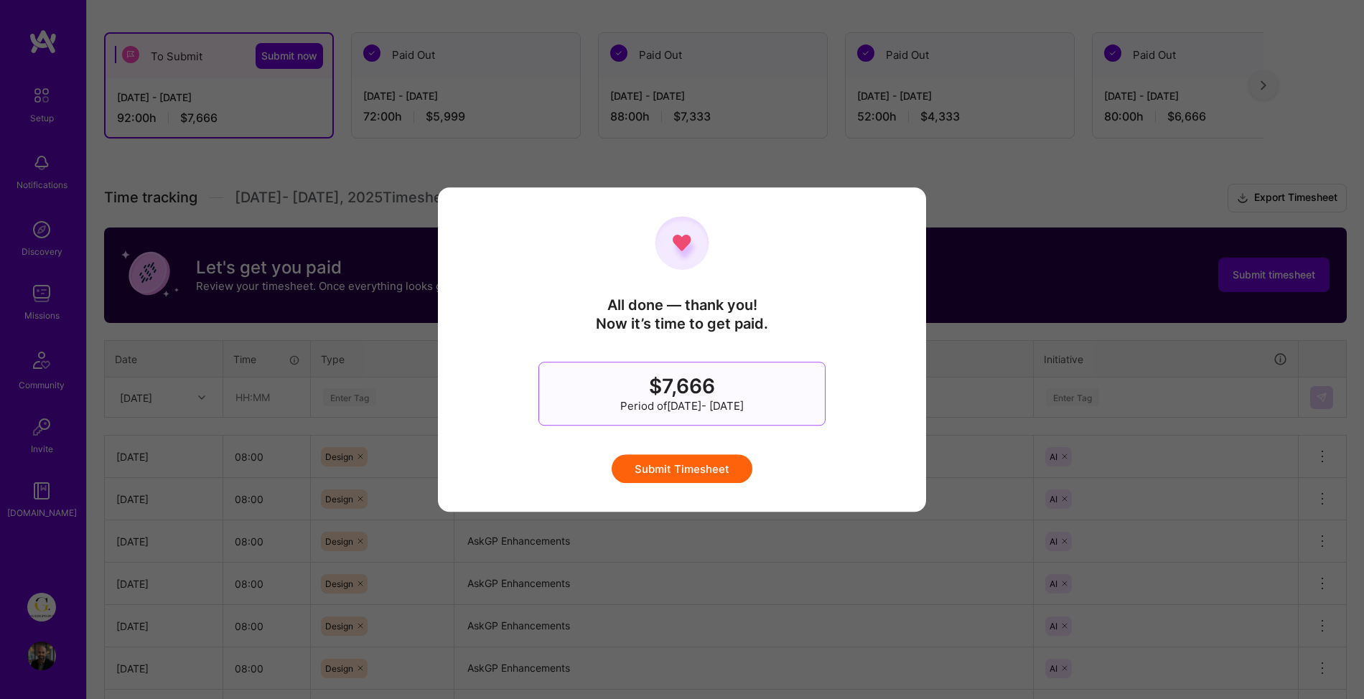
click at [703, 472] on button "Submit Timesheet" at bounding box center [682, 468] width 141 height 29
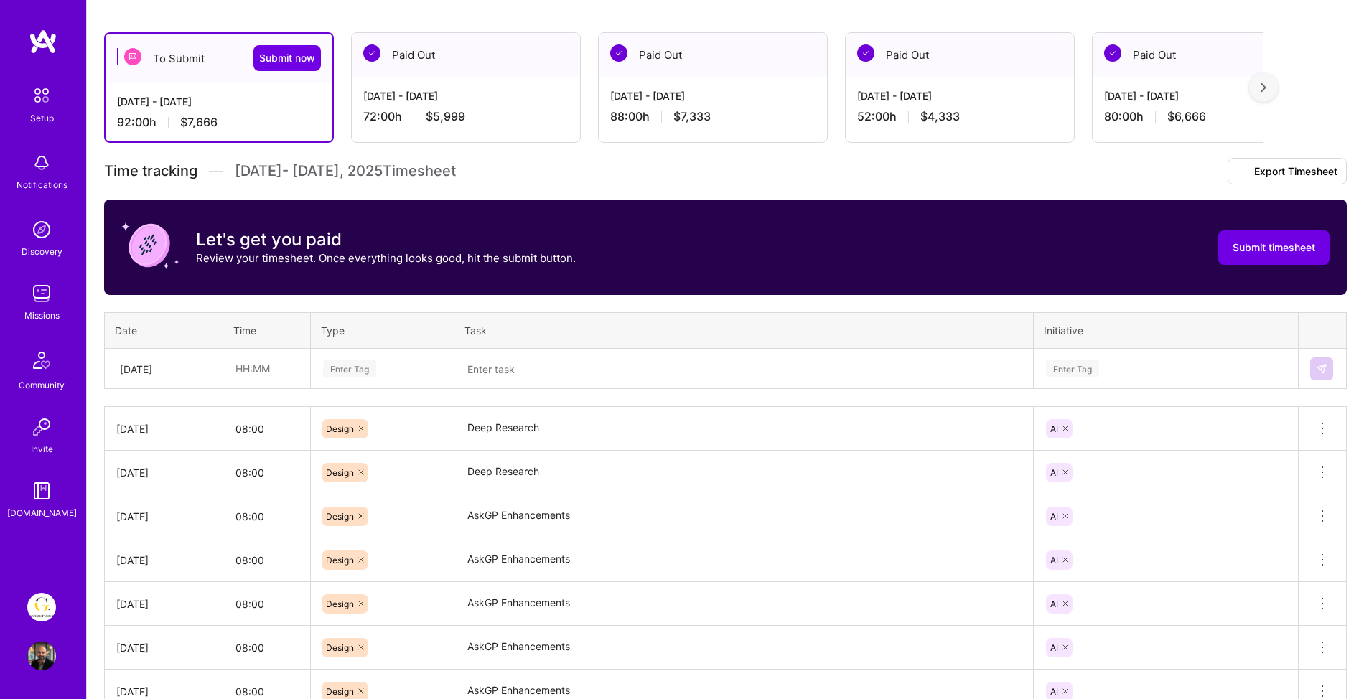
scroll to position [0, 0]
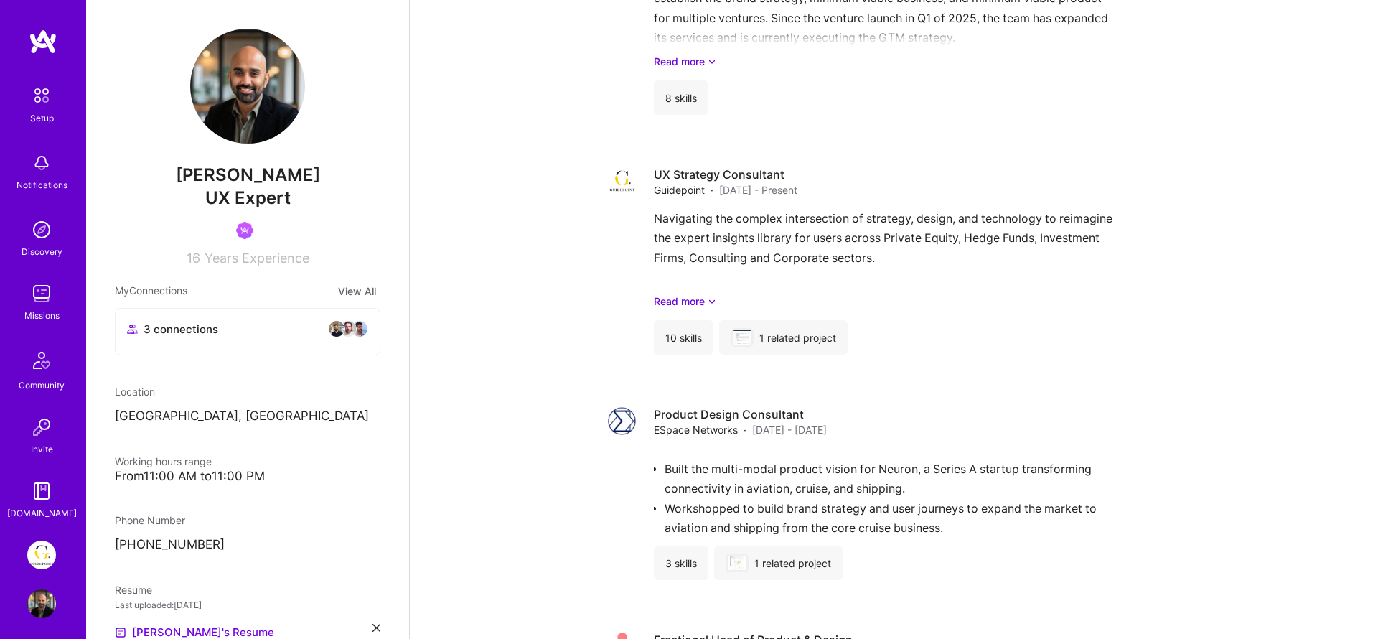
scroll to position [1662, 0]
